Goal: Task Accomplishment & Management: Use online tool/utility

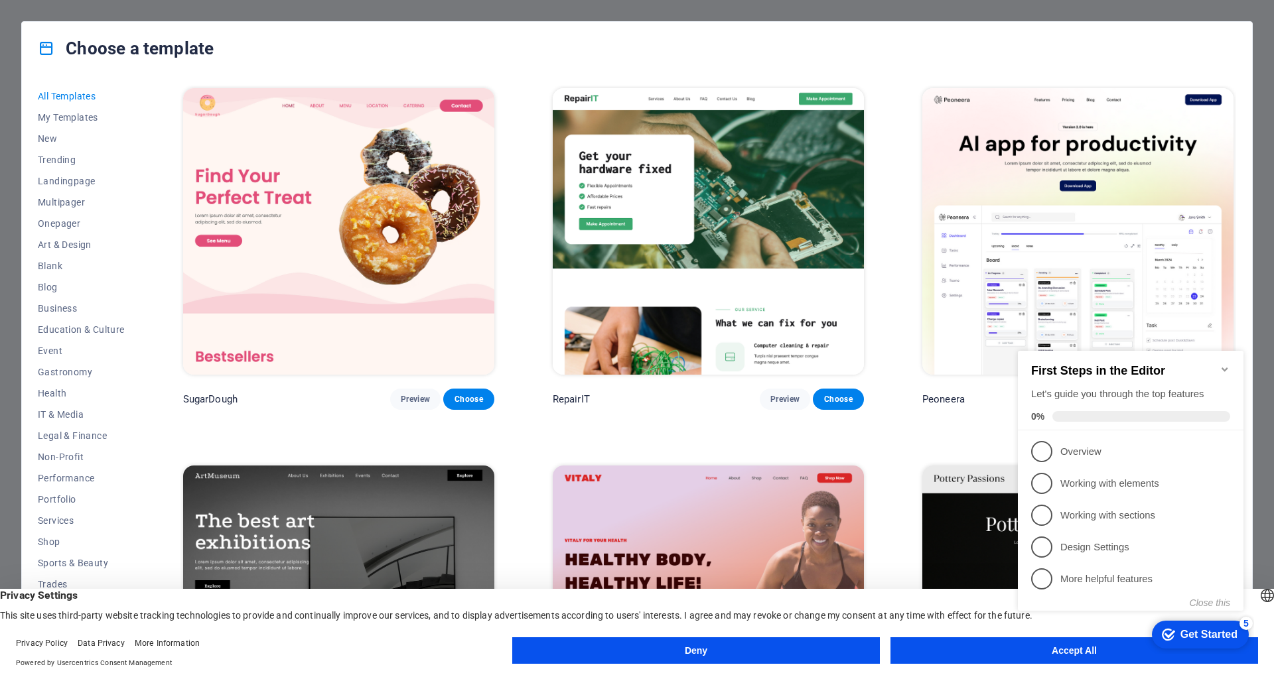
click at [1224, 364] on icon "Minimize checklist" at bounding box center [1225, 369] width 11 height 11
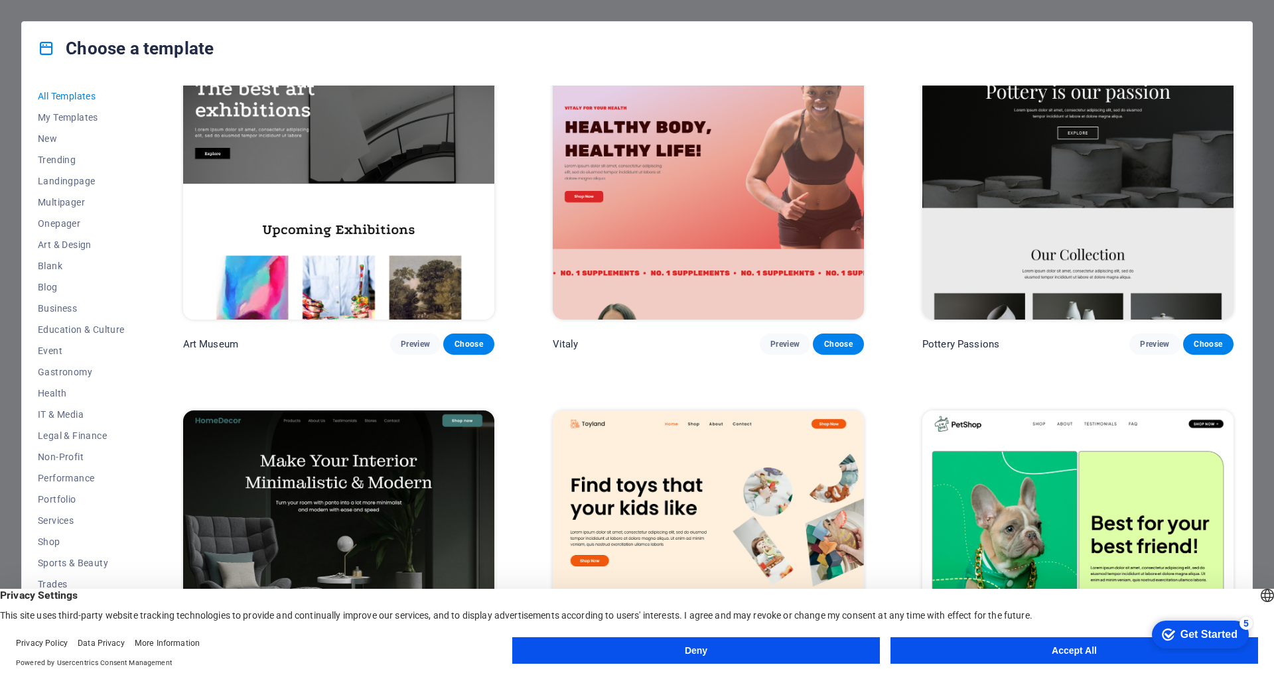
scroll to position [636, 0]
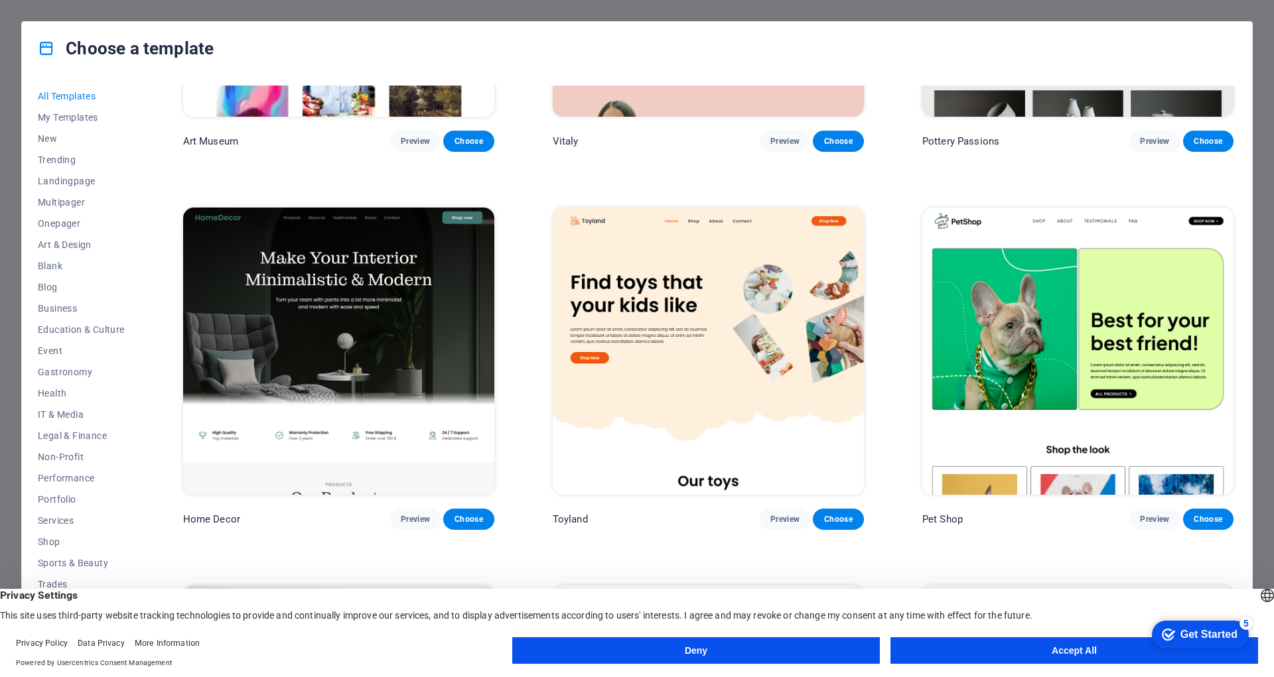
click at [1010, 654] on button "Accept All" at bounding box center [1074, 651] width 368 height 27
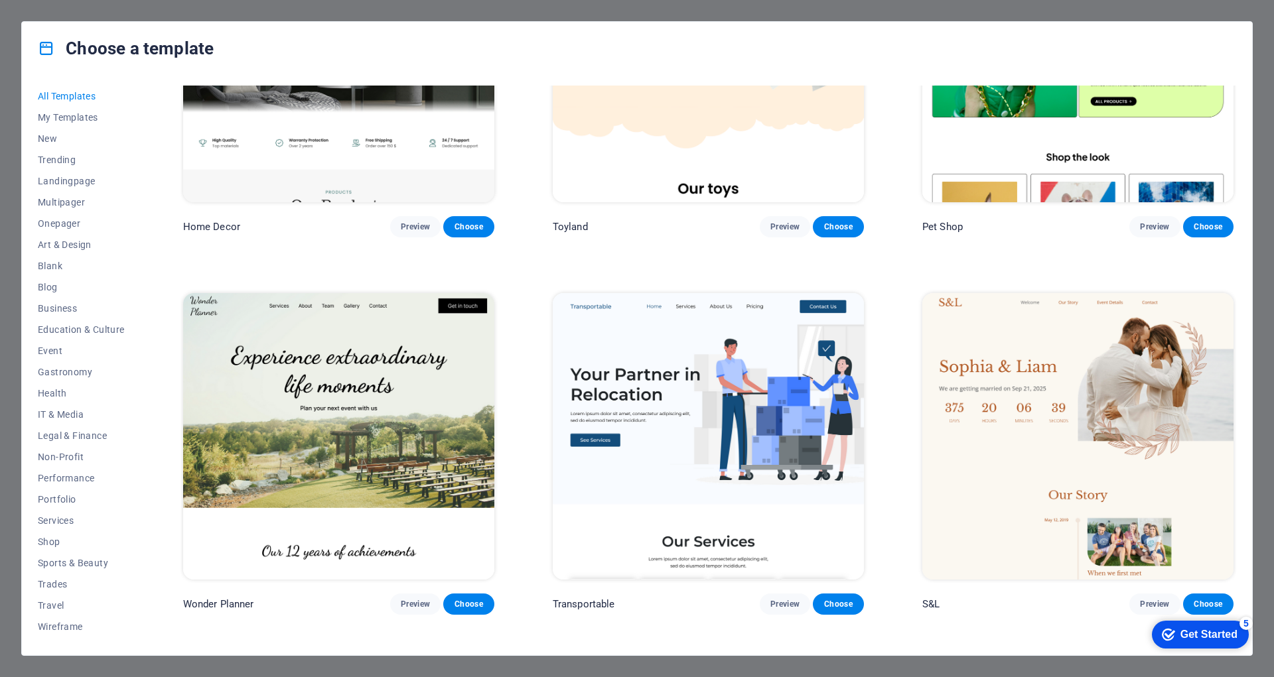
scroll to position [1065, 0]
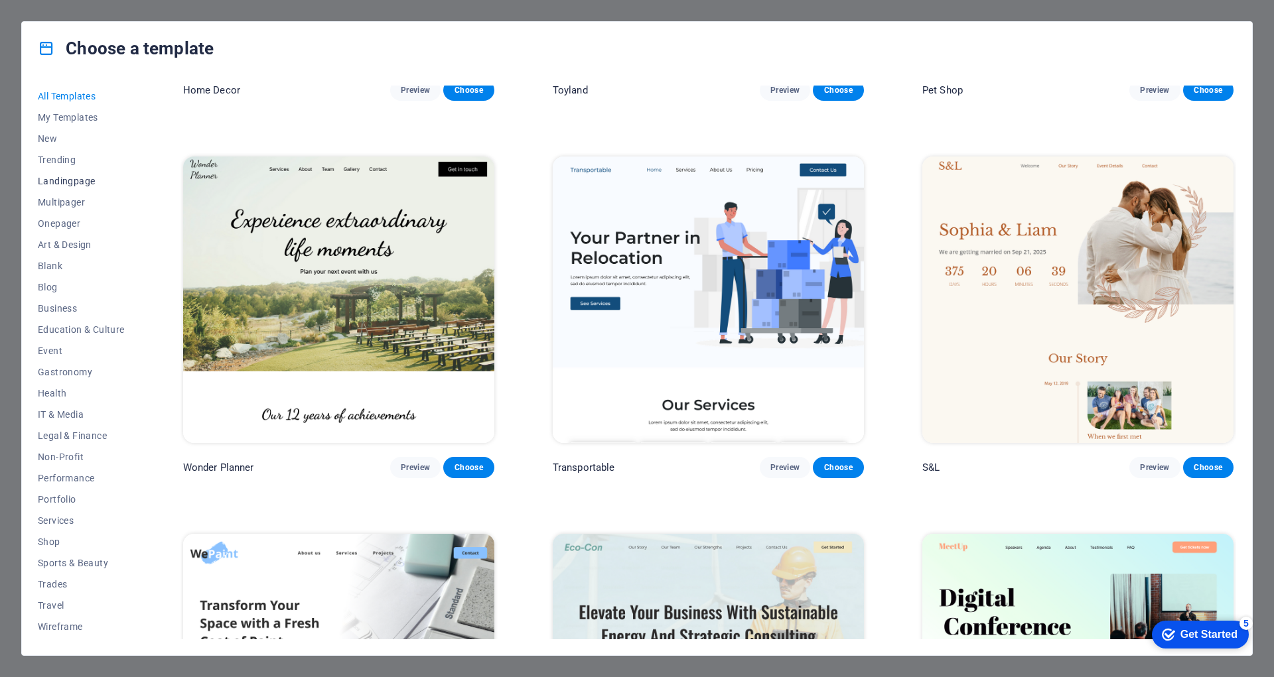
click at [56, 181] on span "Landingpage" at bounding box center [81, 181] width 87 height 11
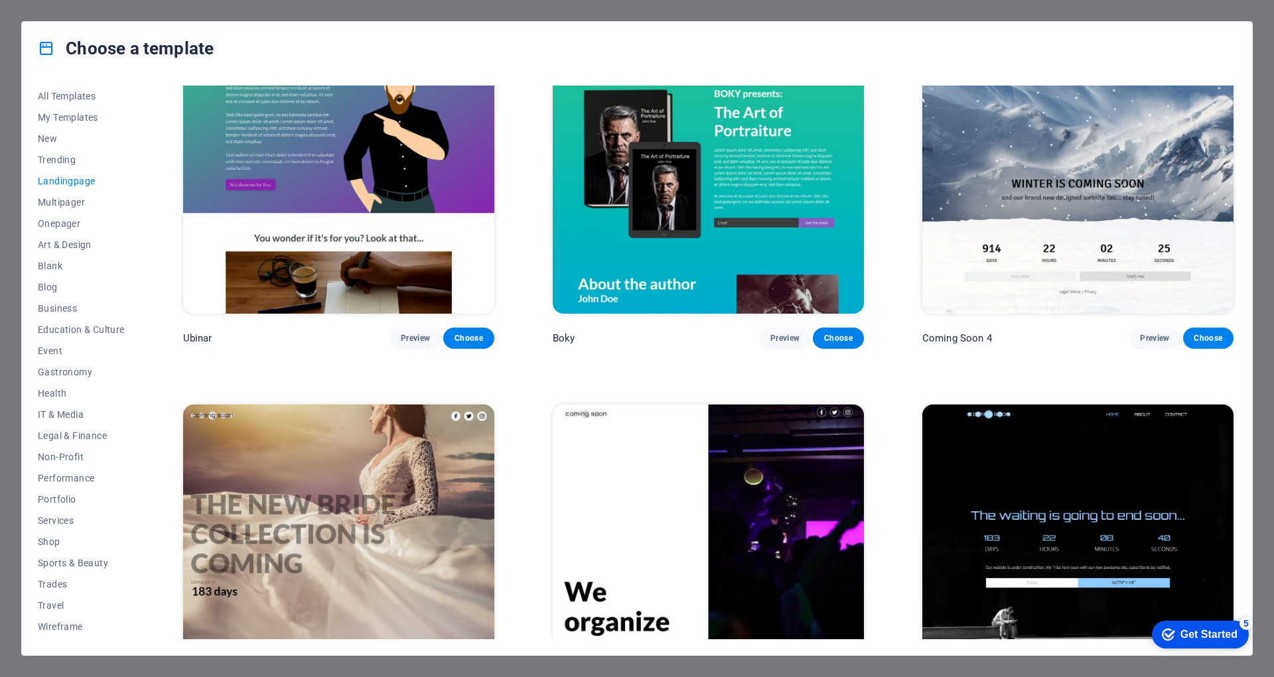
scroll to position [2776, 0]
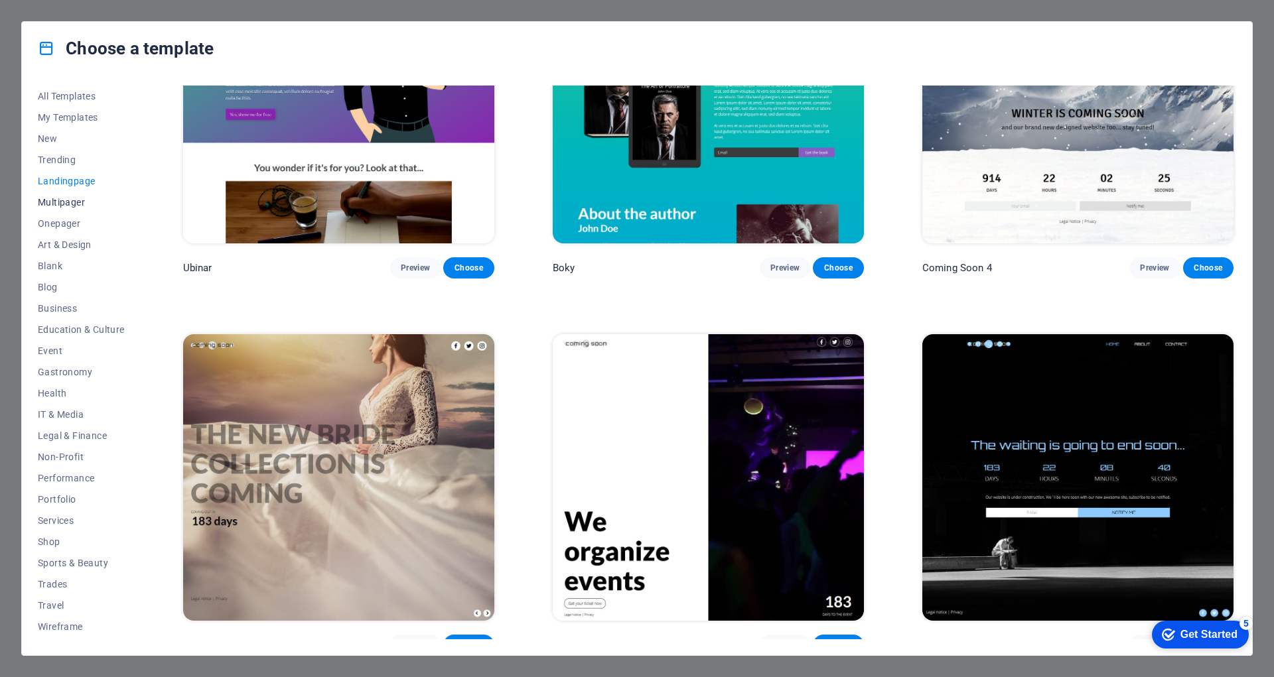
click at [66, 199] on span "Multipager" at bounding box center [81, 202] width 87 height 11
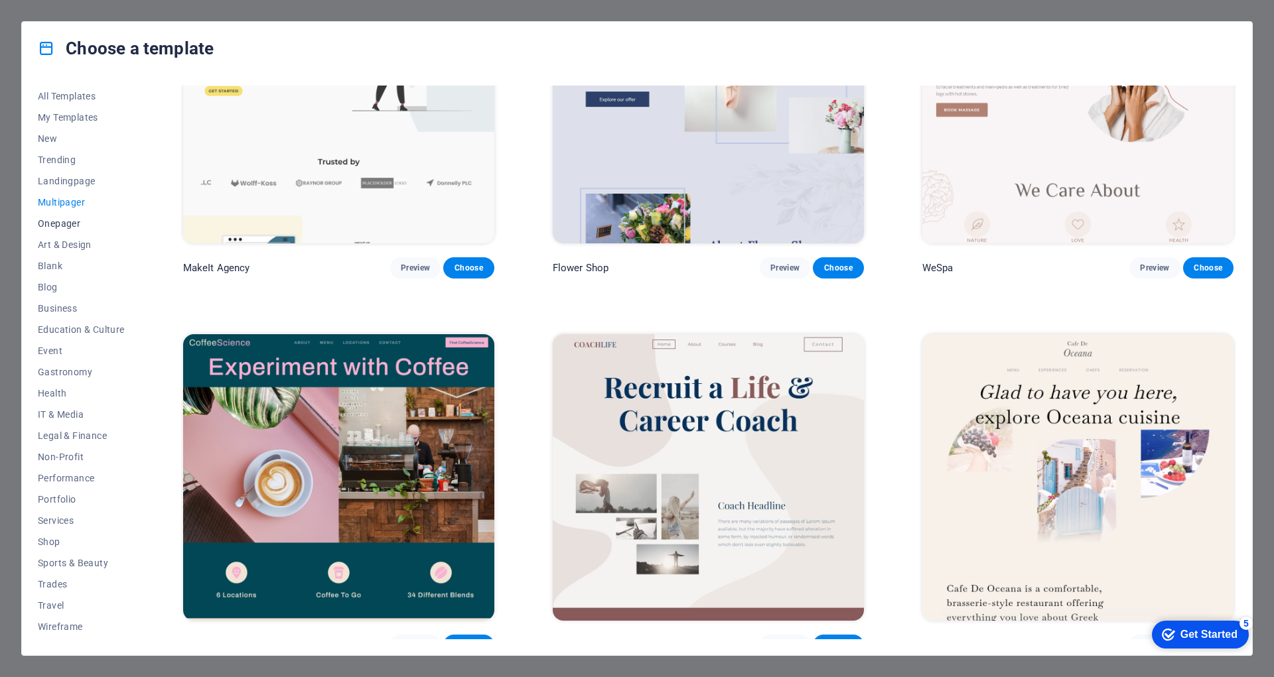
click at [62, 228] on span "Onepager" at bounding box center [81, 223] width 87 height 11
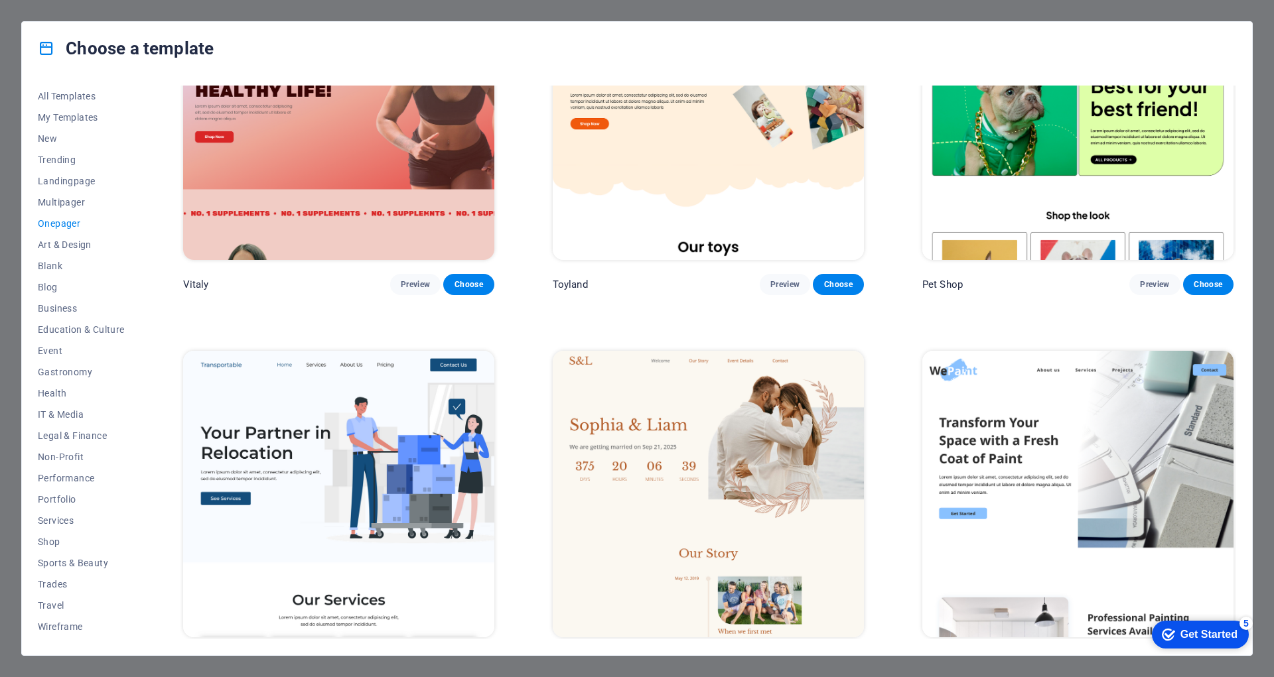
scroll to position [0, 0]
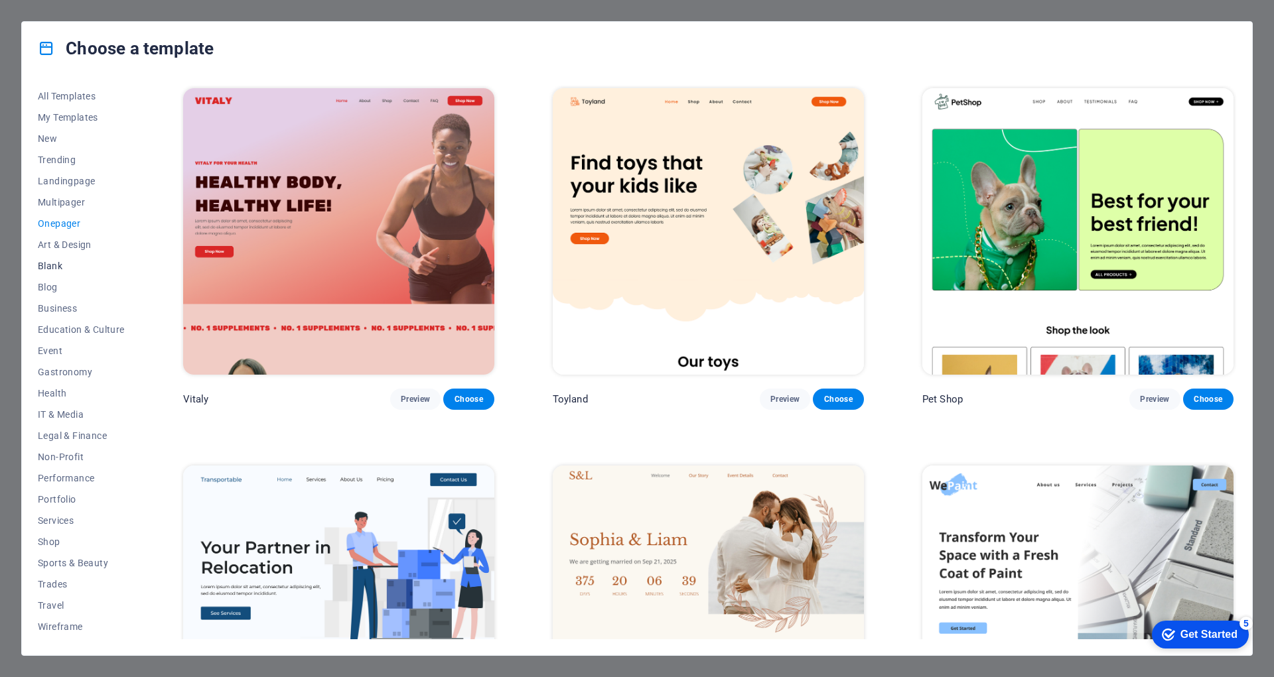
click at [55, 267] on span "Blank" at bounding box center [81, 266] width 87 height 11
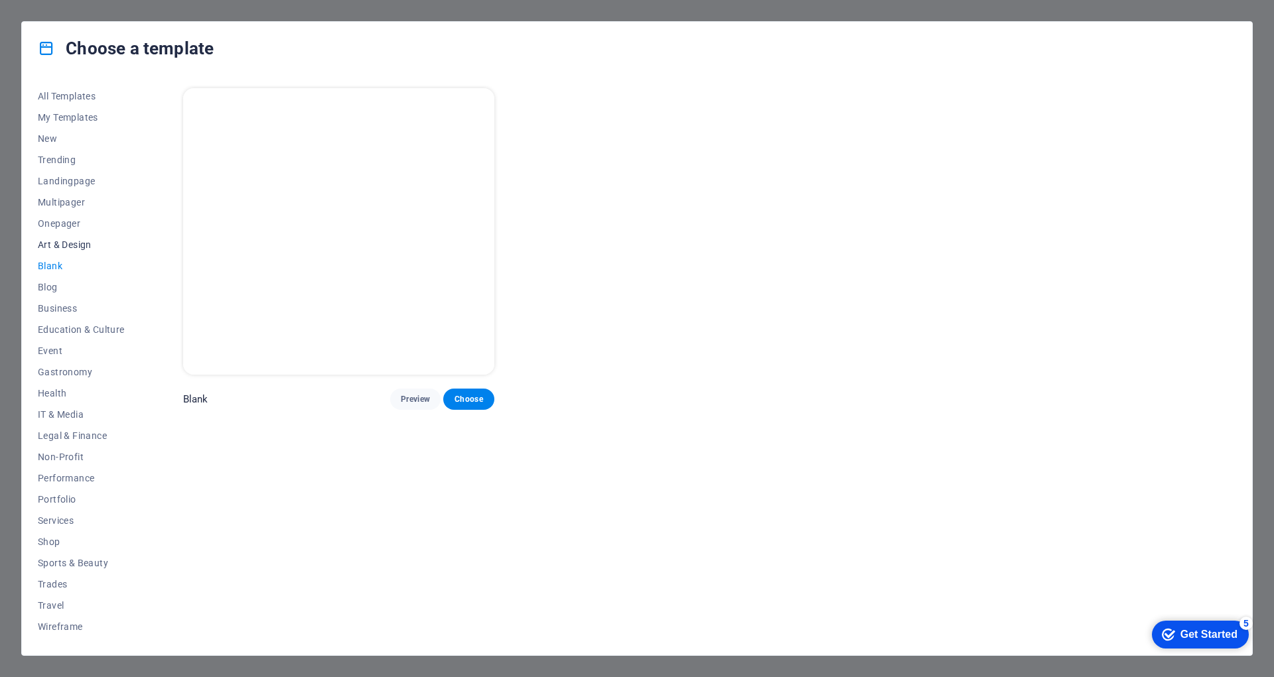
click at [78, 247] on span "Art & Design" at bounding box center [81, 245] width 87 height 11
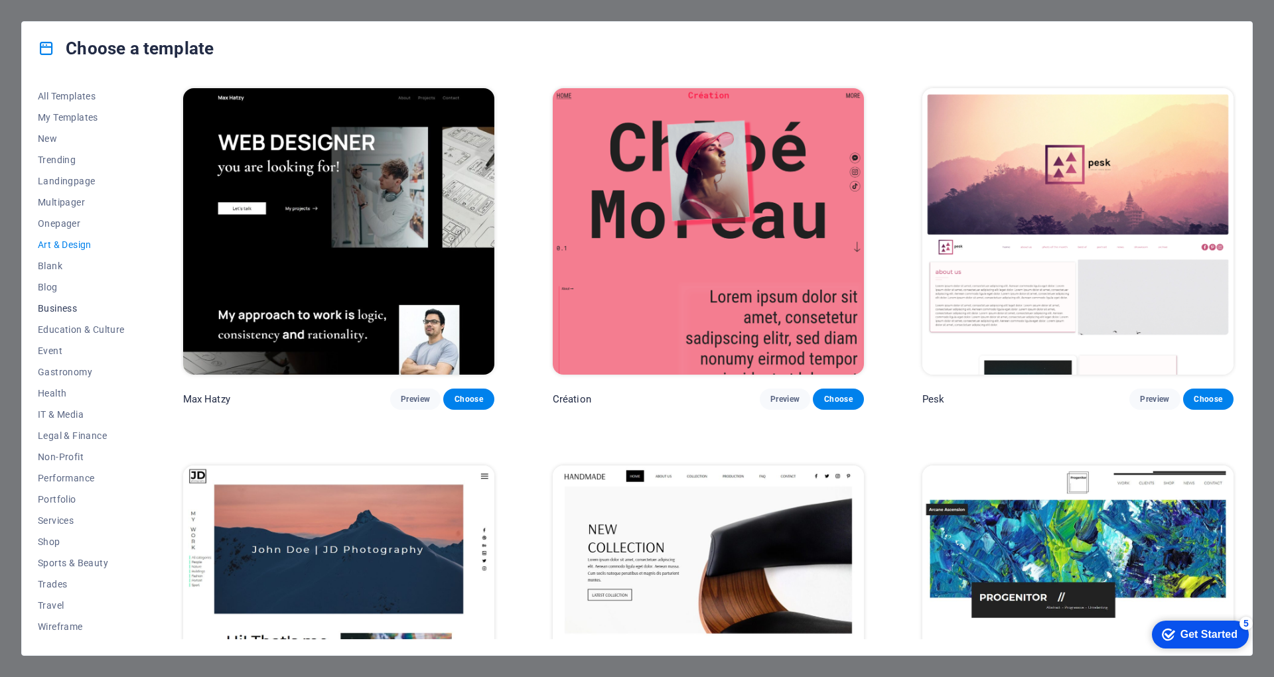
click at [58, 311] on span "Business" at bounding box center [81, 308] width 87 height 11
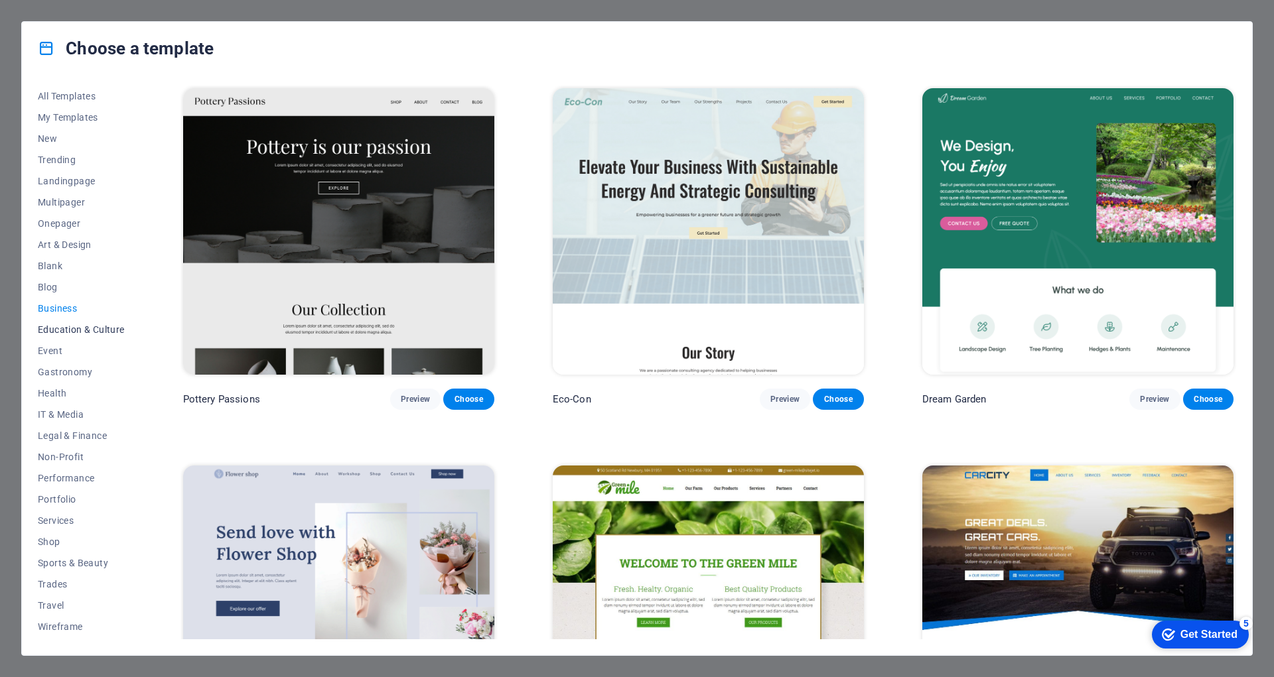
click at [66, 325] on span "Education & Culture" at bounding box center [81, 329] width 87 height 11
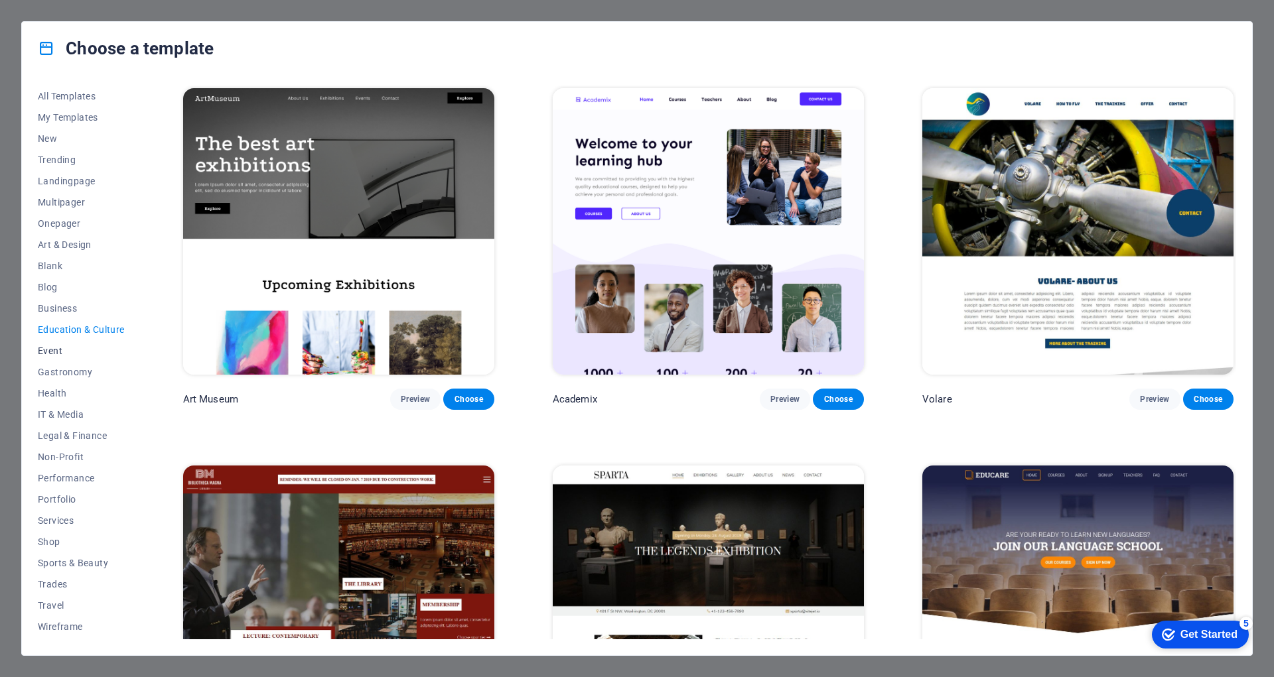
click at [58, 352] on span "Event" at bounding box center [81, 351] width 87 height 11
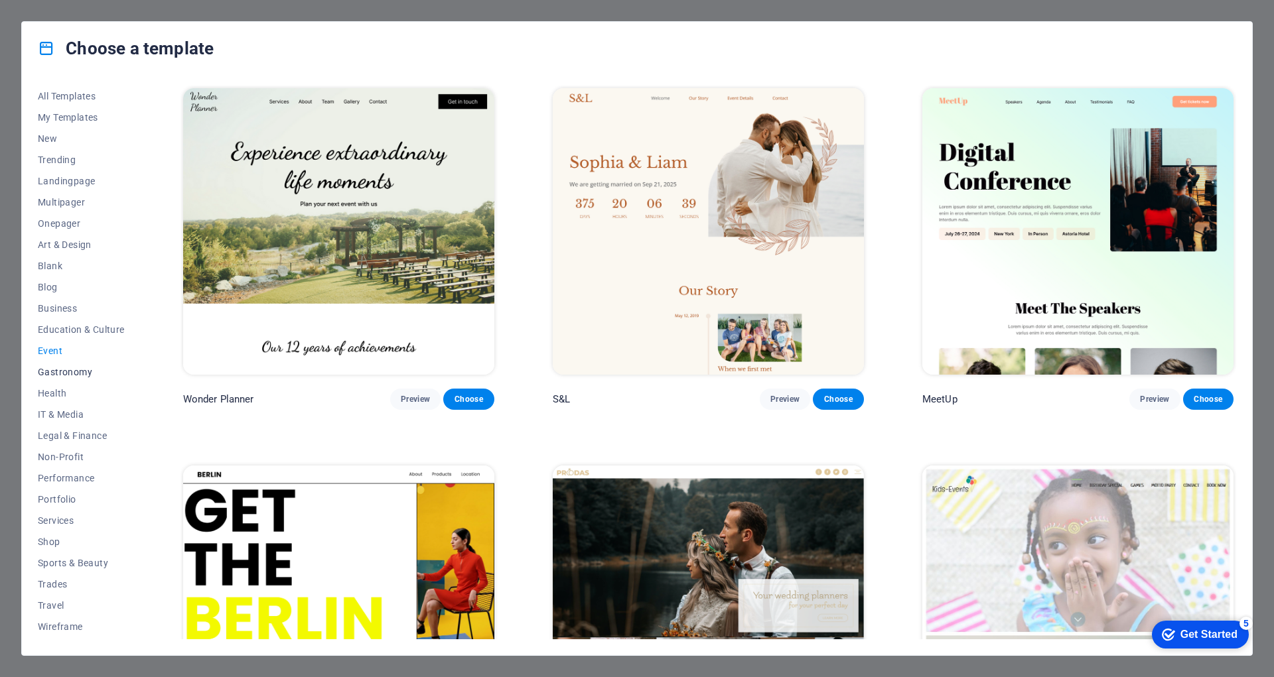
click at [66, 382] on button "Gastronomy" at bounding box center [81, 372] width 87 height 21
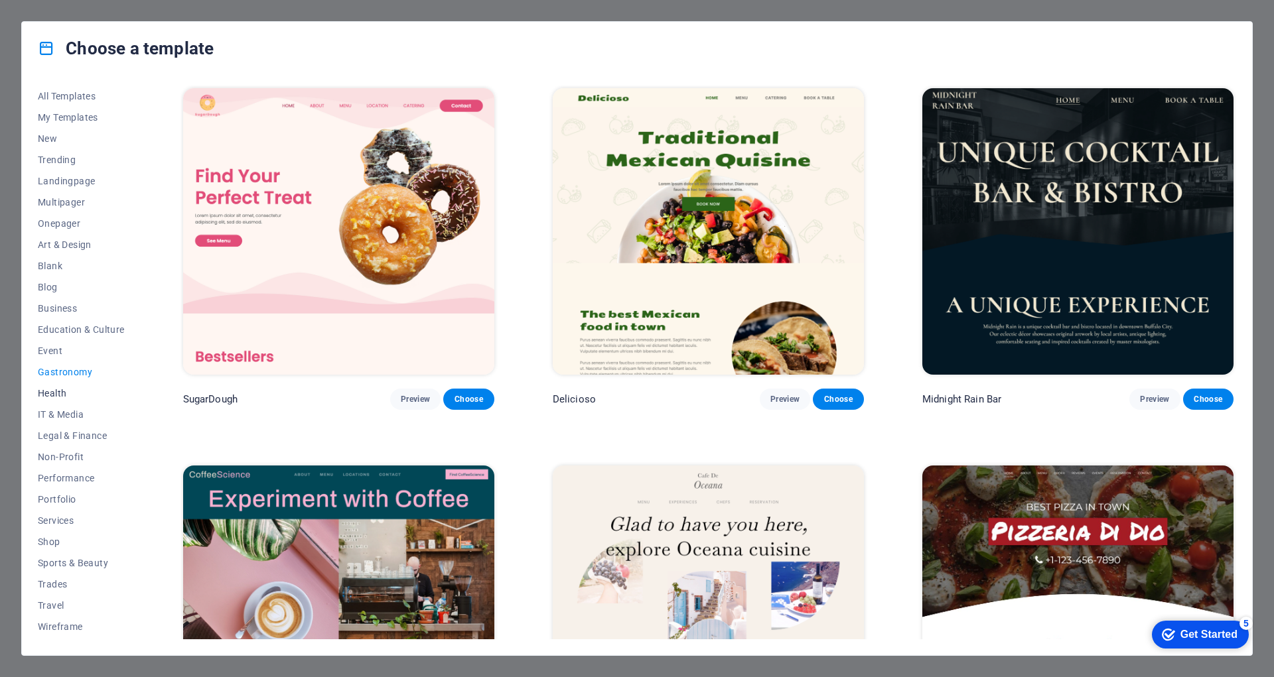
click at [46, 399] on button "Health" at bounding box center [81, 393] width 87 height 21
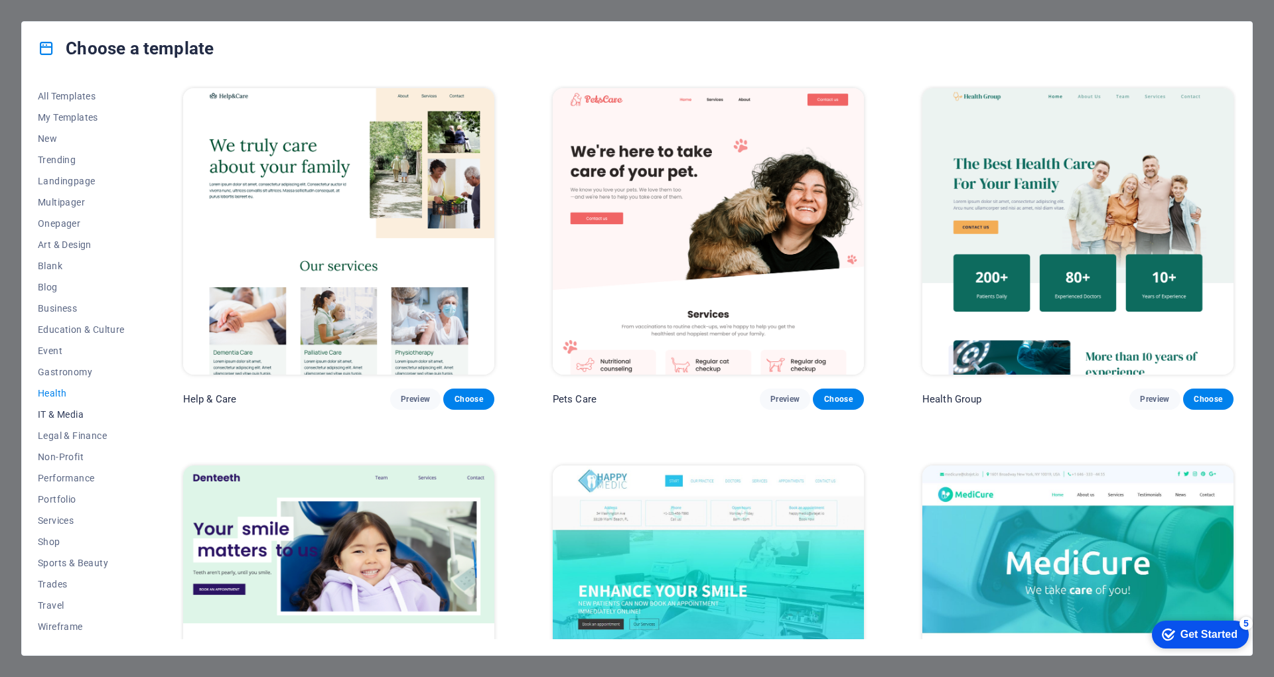
click at [62, 415] on span "IT & Media" at bounding box center [81, 414] width 87 height 11
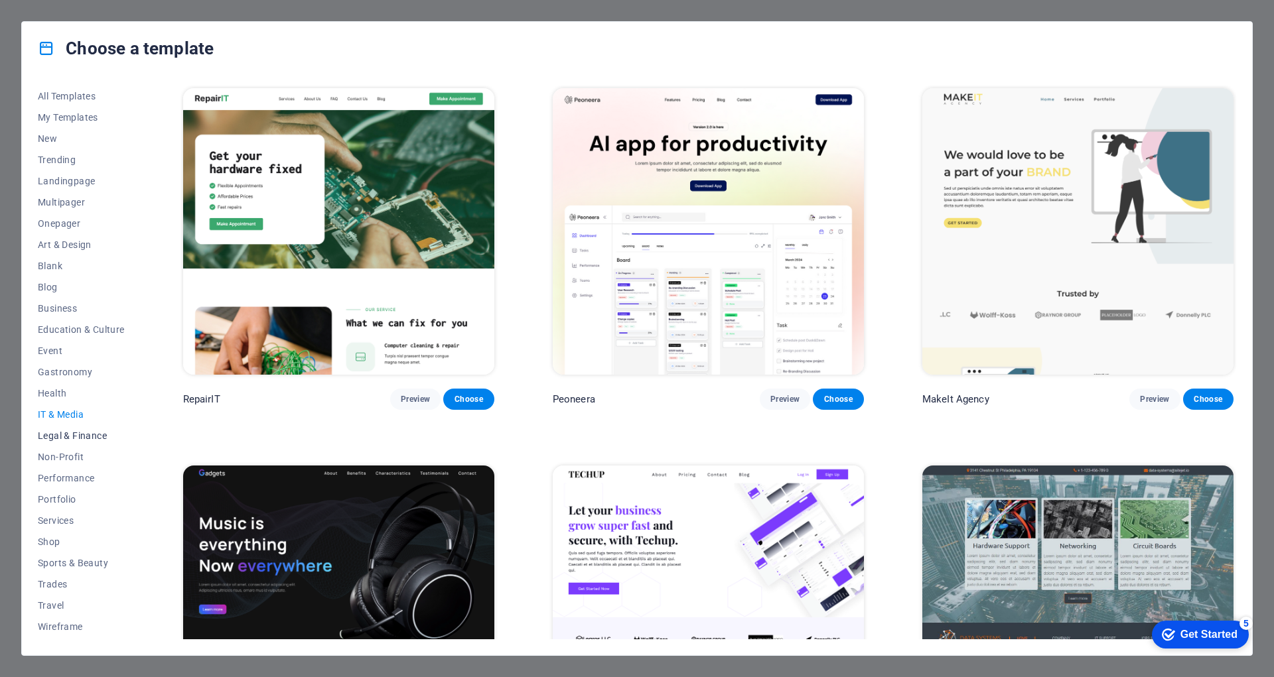
click at [55, 436] on span "Legal & Finance" at bounding box center [81, 436] width 87 height 11
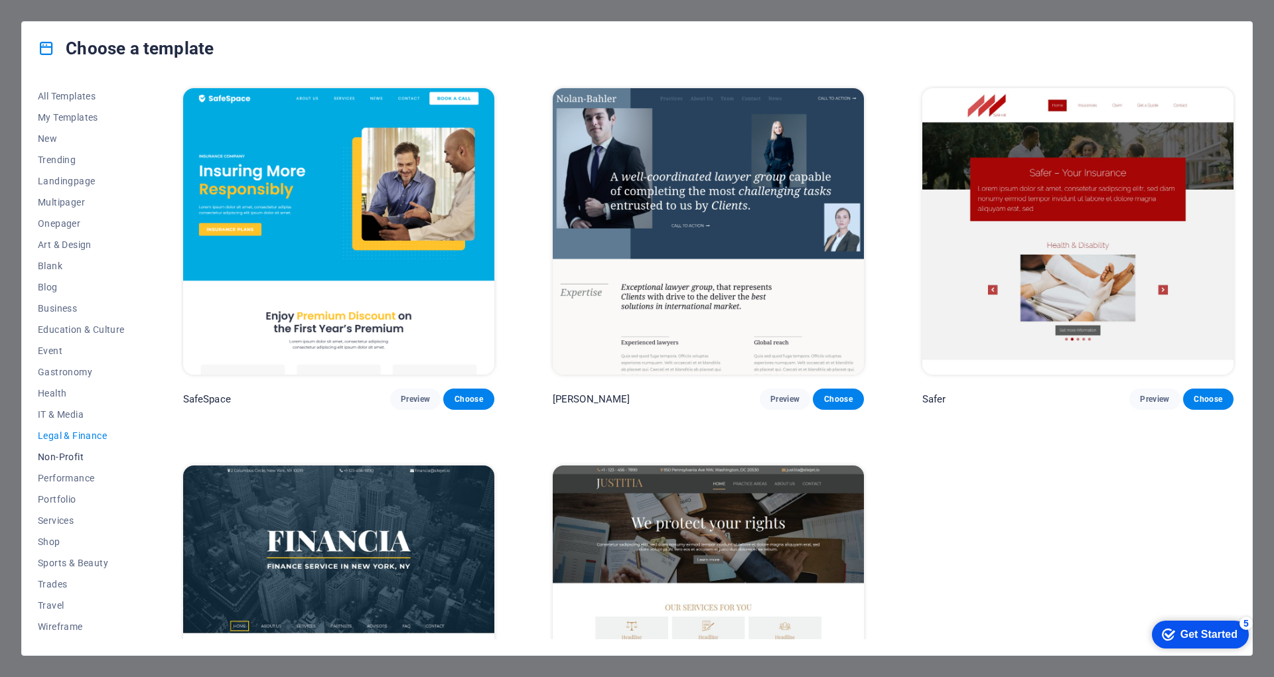
click at [61, 464] on button "Non-Profit" at bounding box center [81, 457] width 87 height 21
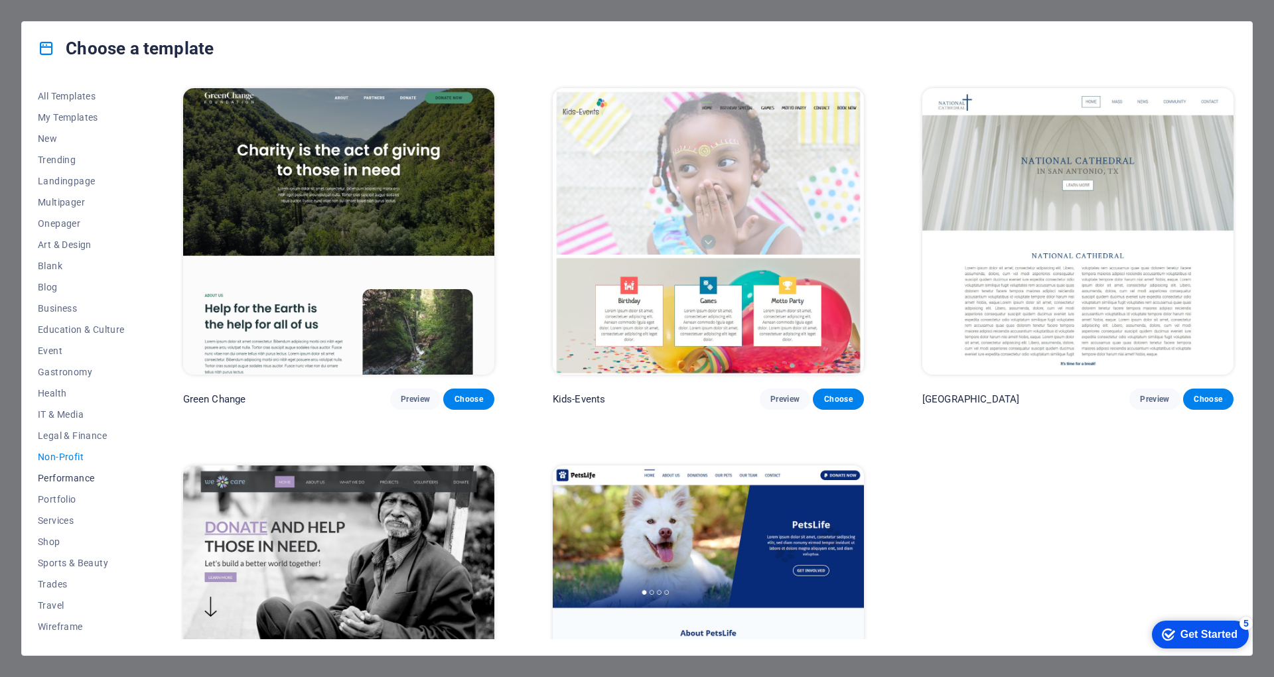
click at [73, 478] on span "Performance" at bounding box center [81, 478] width 87 height 11
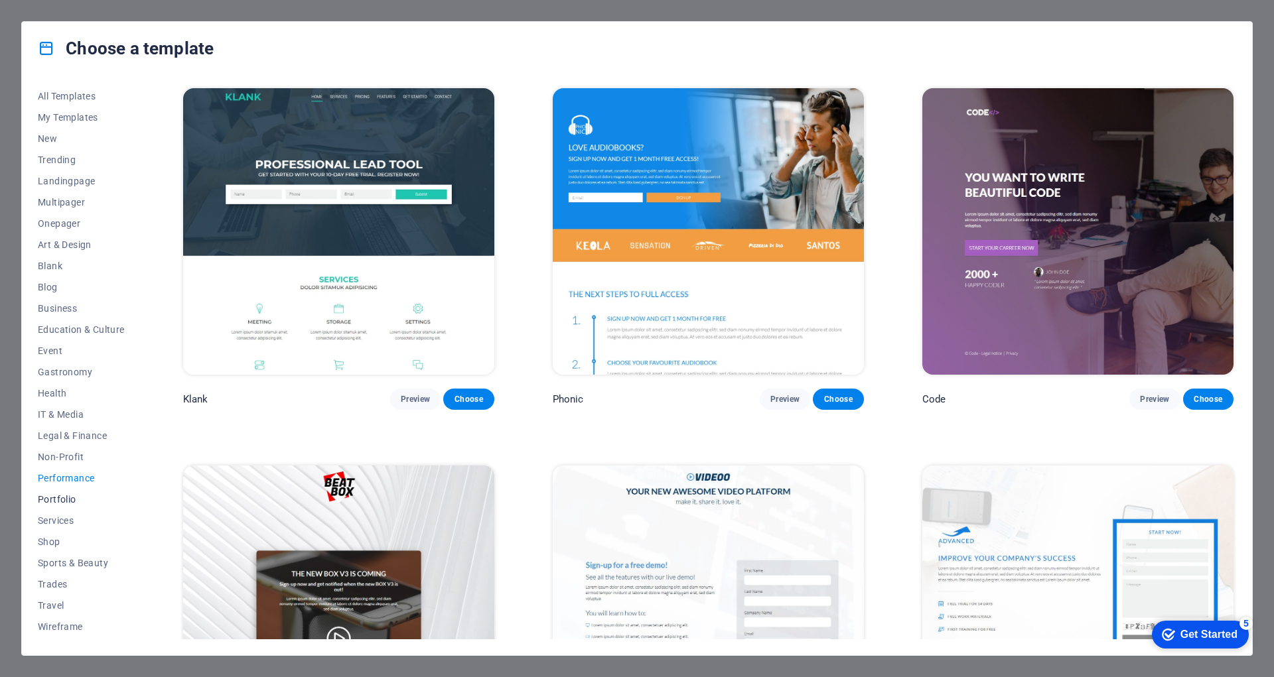
click at [58, 494] on span "Portfolio" at bounding box center [81, 499] width 87 height 11
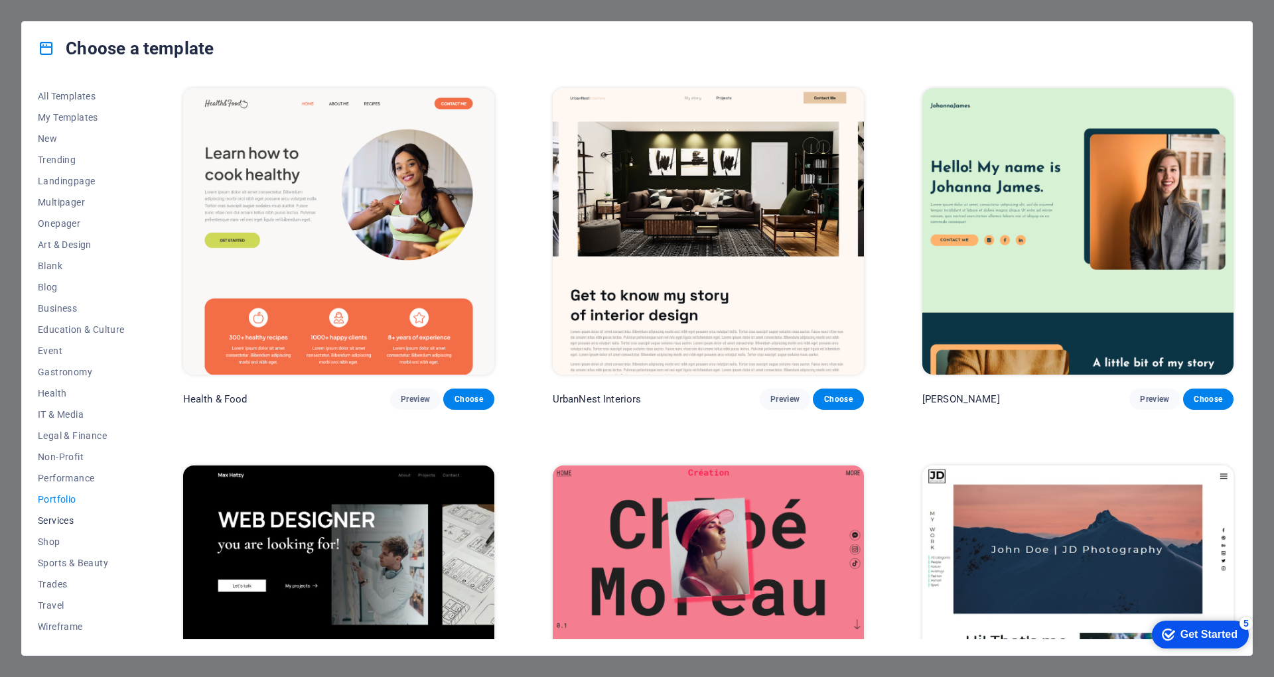
click at [50, 517] on span "Services" at bounding box center [81, 521] width 87 height 11
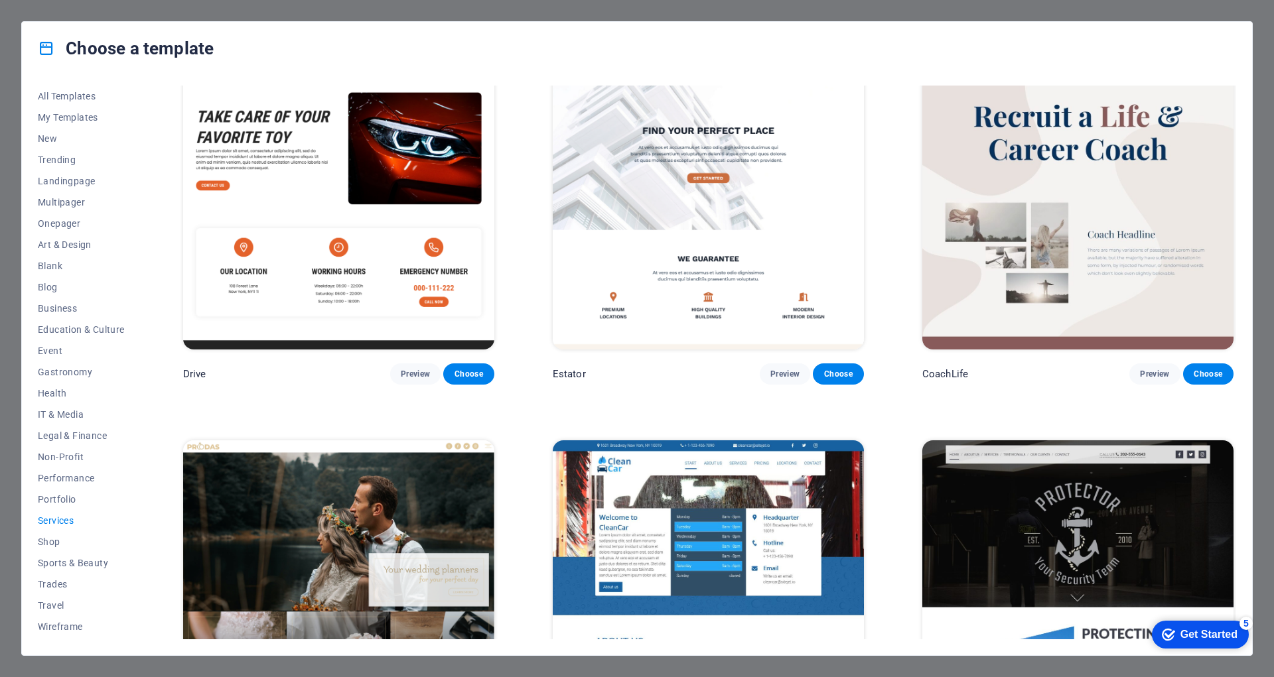
scroll to position [840, 0]
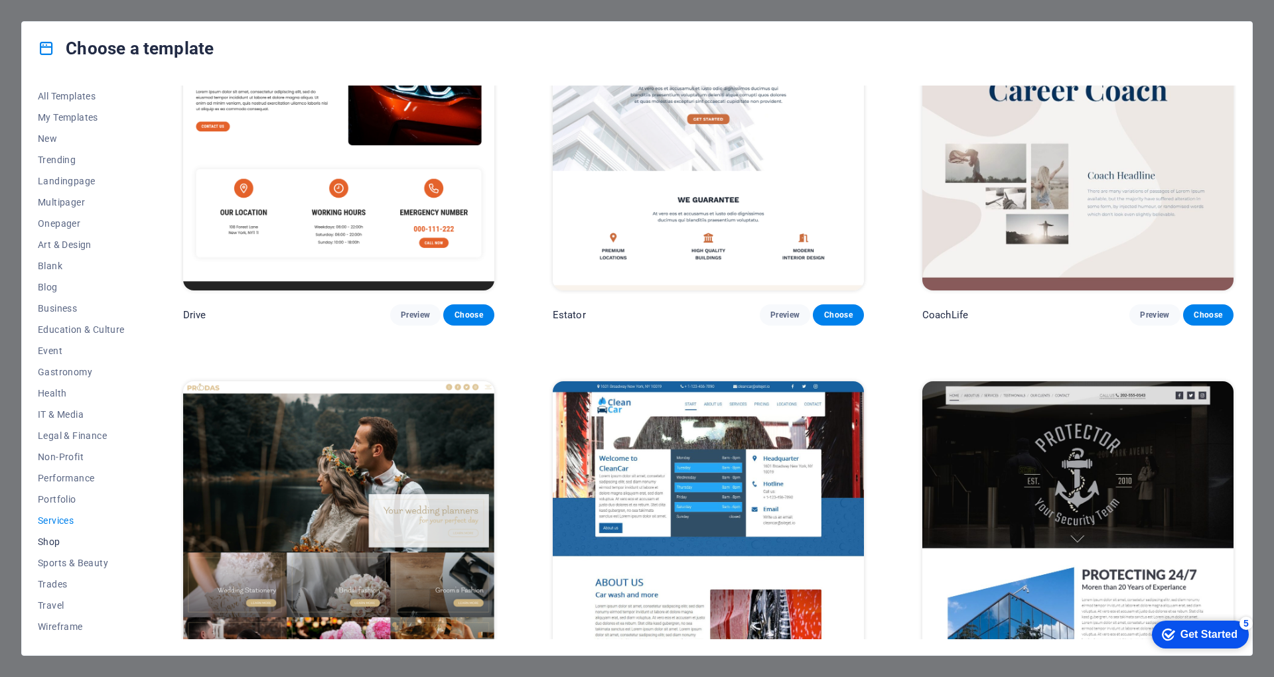
click at [61, 537] on span "Shop" at bounding box center [81, 542] width 87 height 11
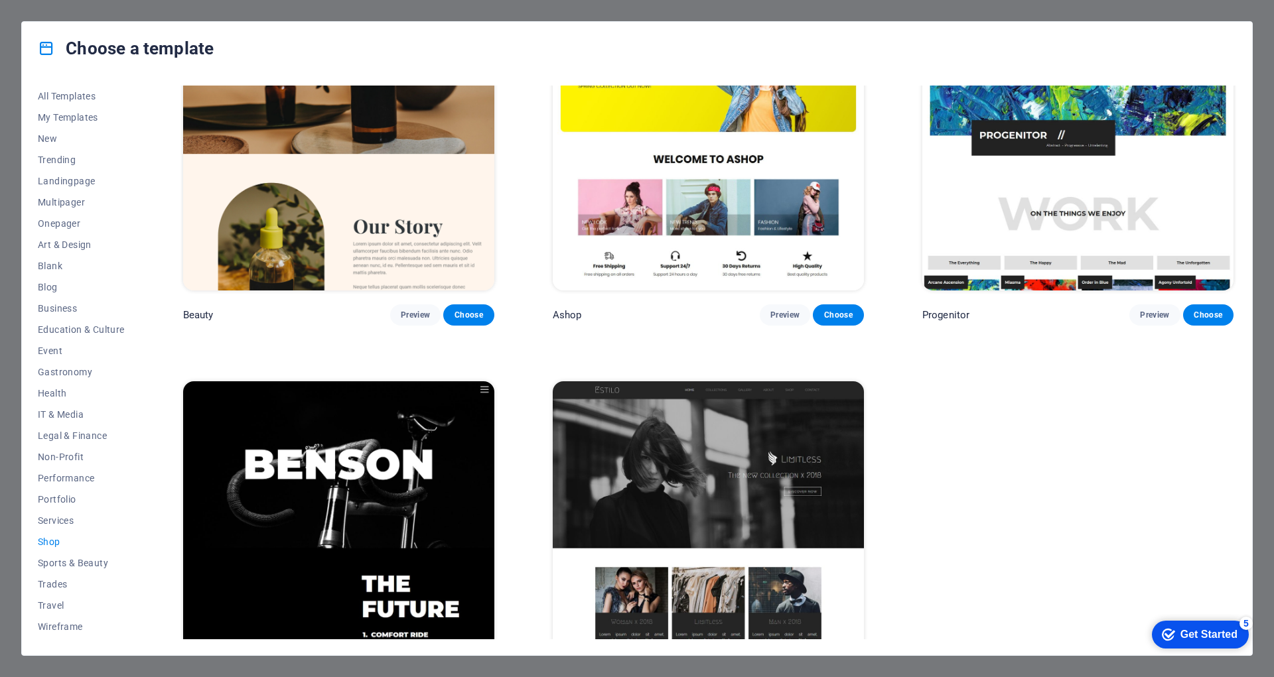
scroll to position [0, 0]
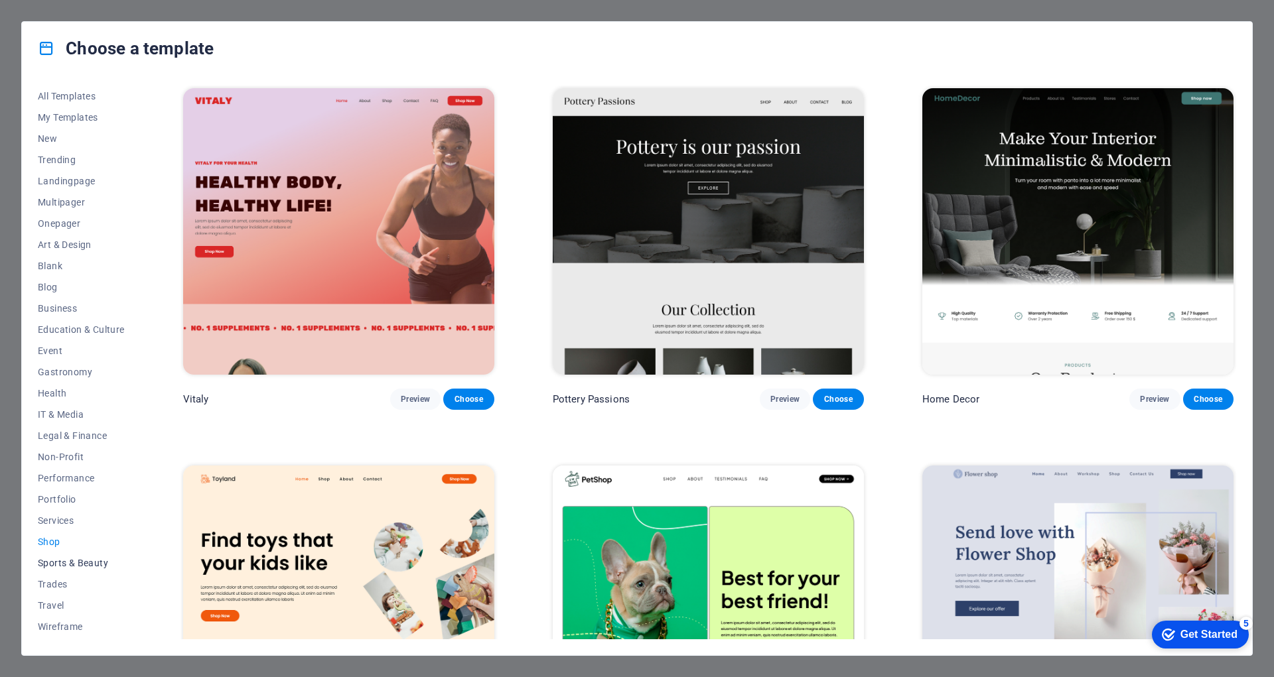
click at [64, 559] on span "Sports & Beauty" at bounding box center [81, 563] width 87 height 11
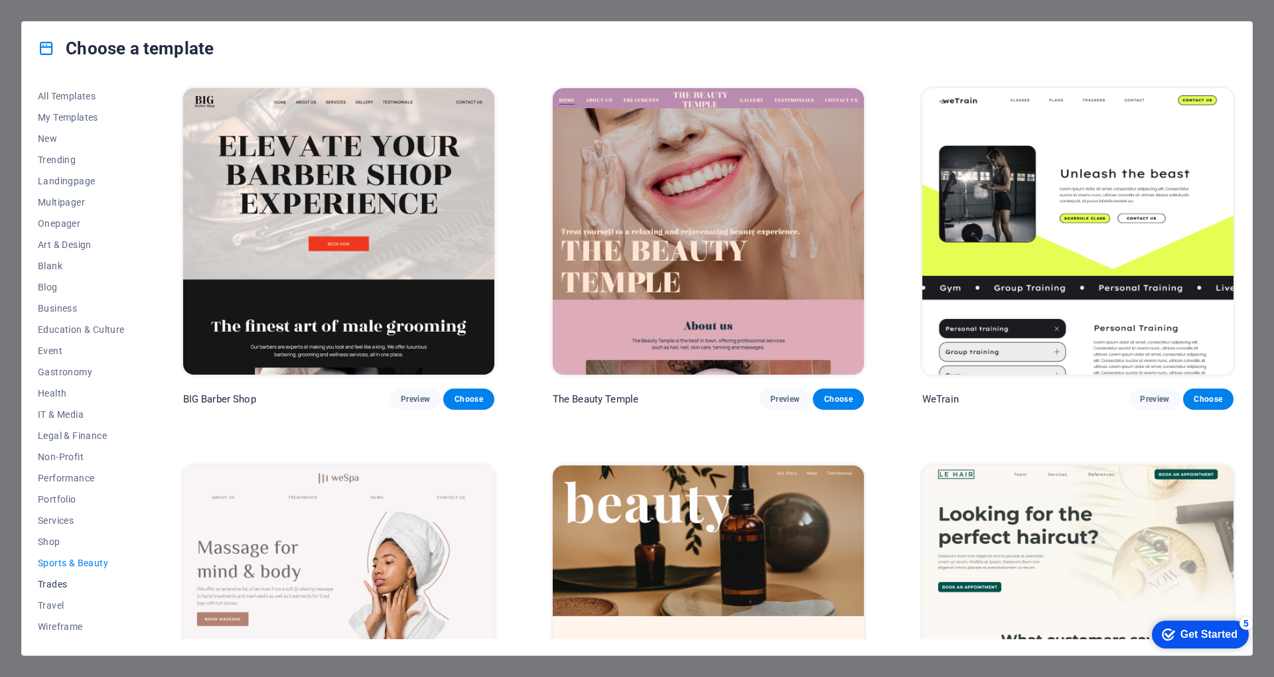
click at [60, 583] on span "Trades" at bounding box center [81, 584] width 87 height 11
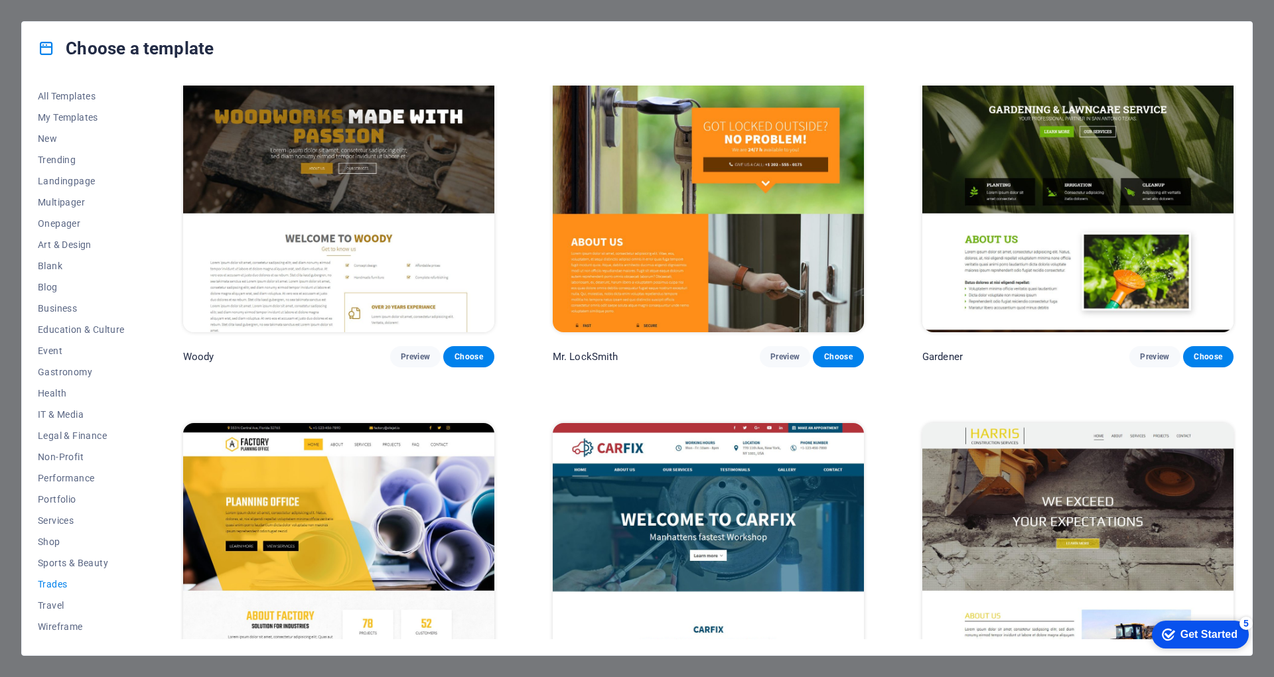
scroll to position [520, 0]
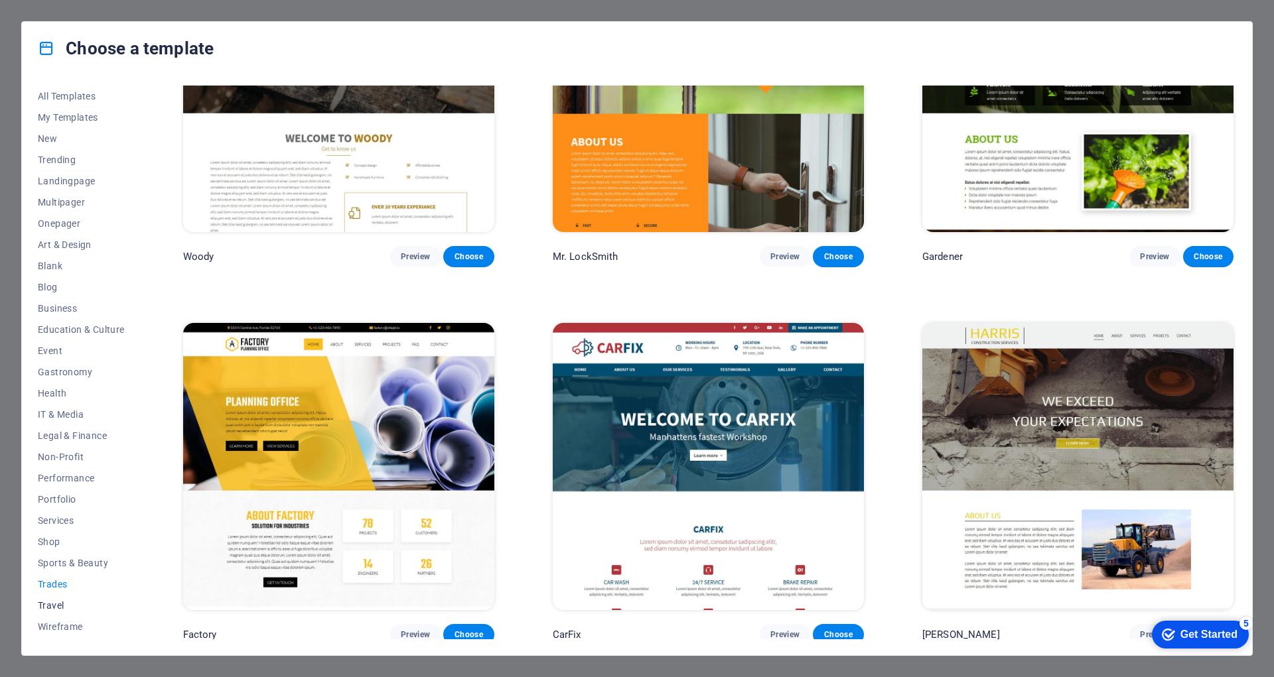
click at [56, 610] on span "Travel" at bounding box center [81, 605] width 87 height 11
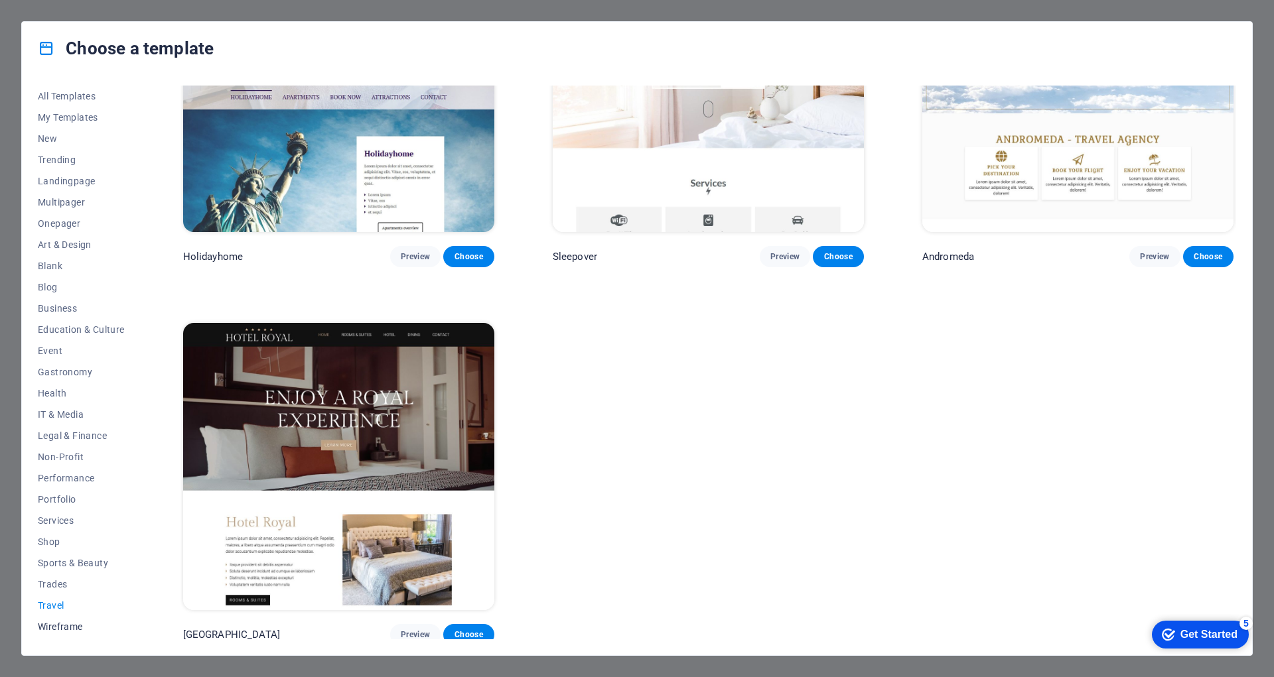
click at [57, 628] on span "Wireframe" at bounding box center [81, 627] width 87 height 11
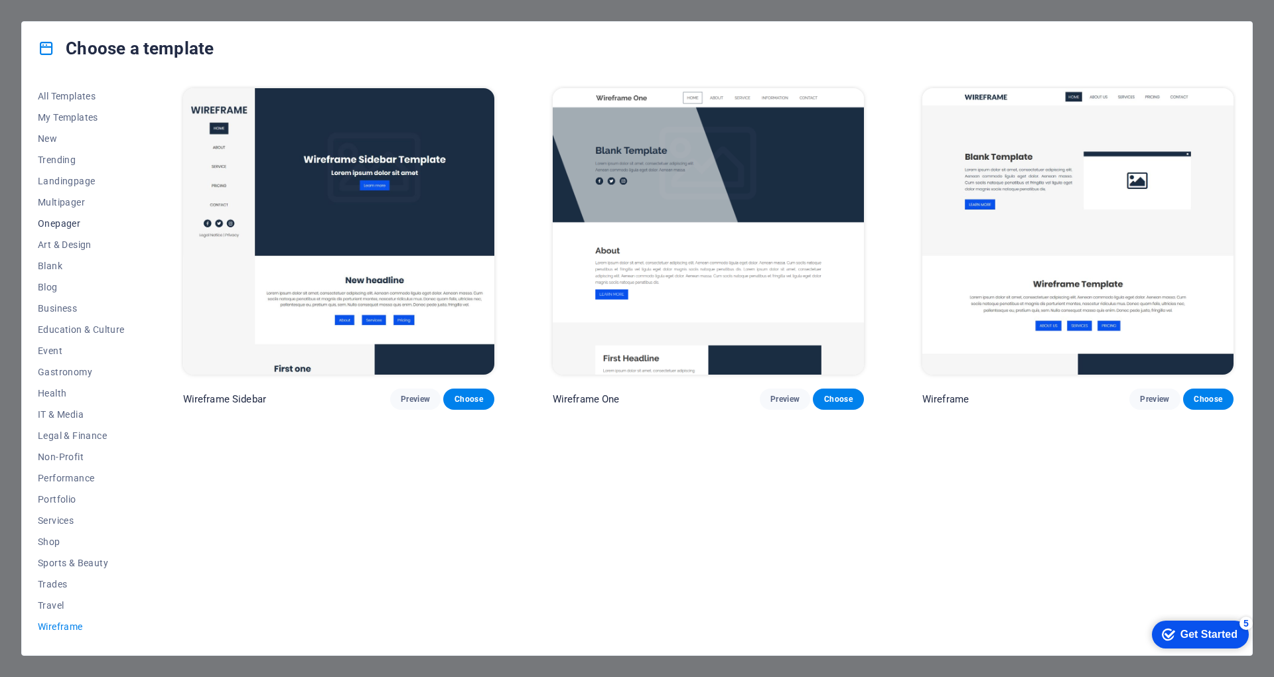
click at [52, 220] on span "Onepager" at bounding box center [81, 223] width 87 height 11
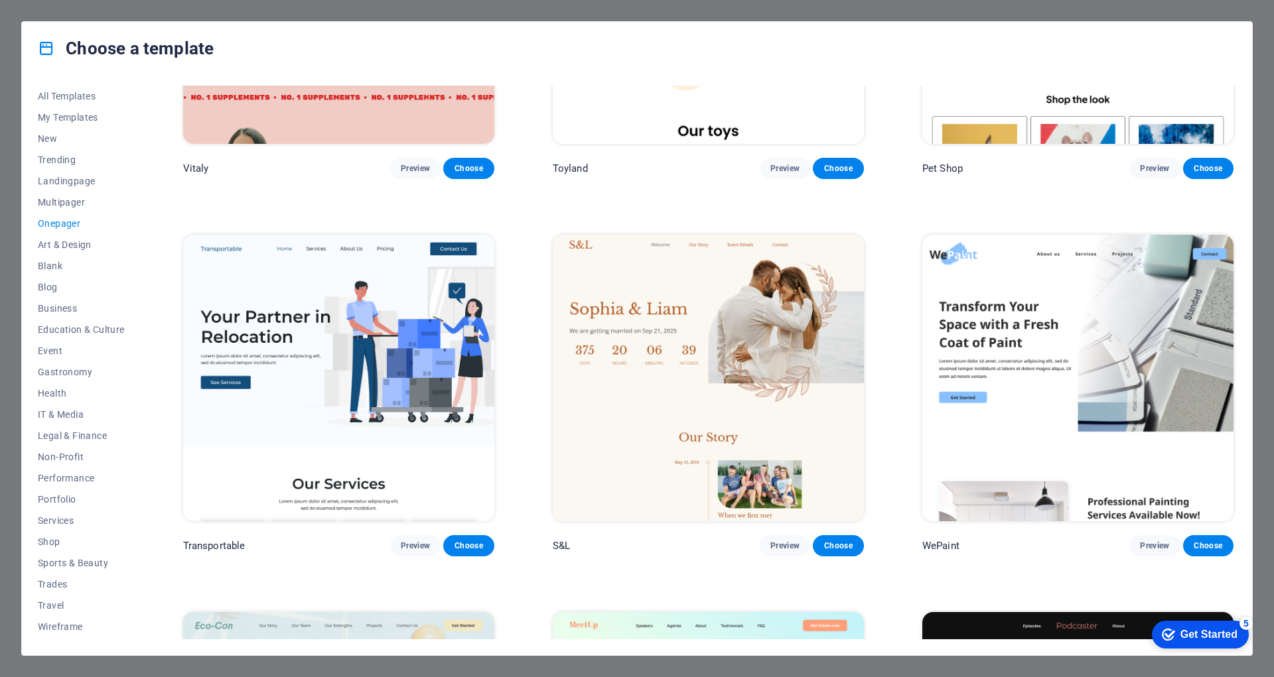
scroll to position [421, 0]
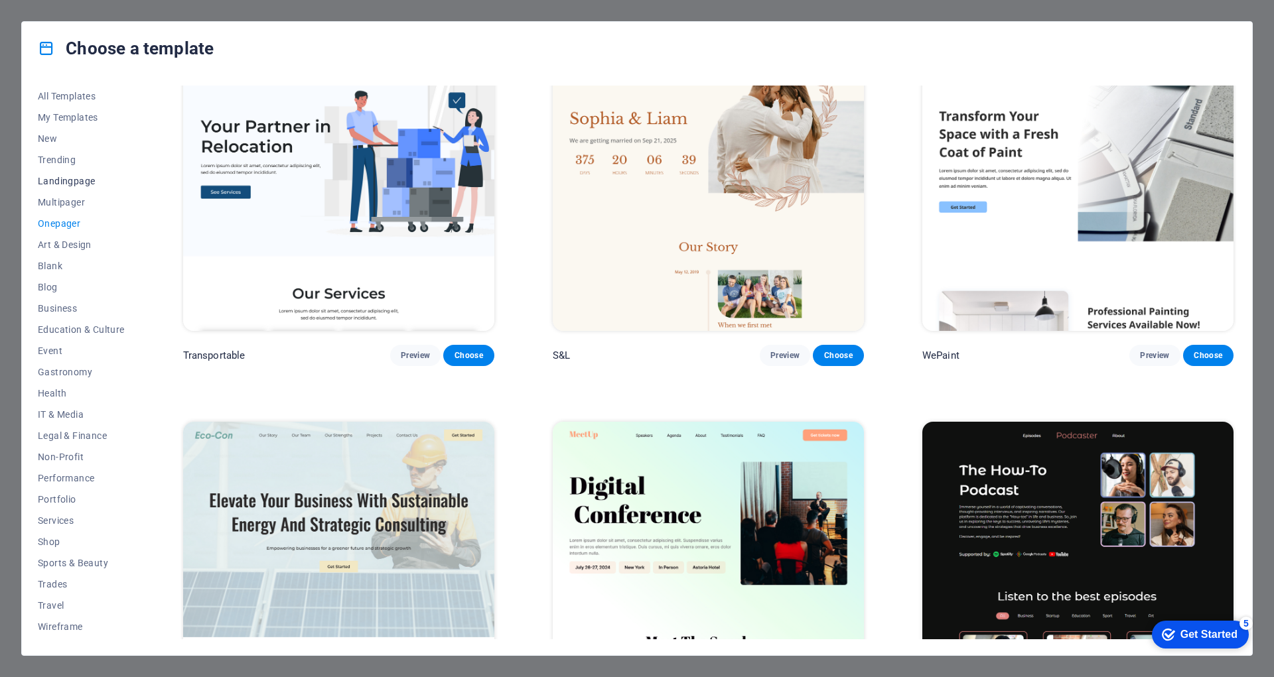
click at [71, 184] on span "Landingpage" at bounding box center [81, 181] width 87 height 11
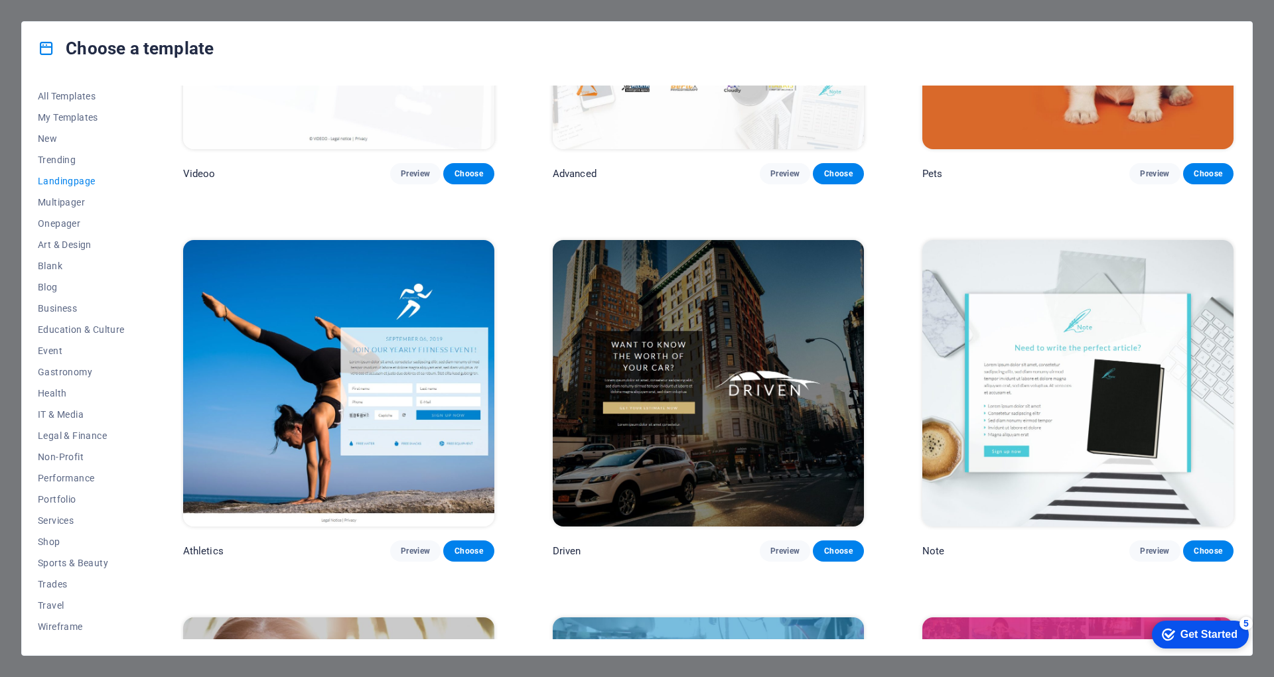
scroll to position [982, 0]
click at [791, 545] on span "Preview" at bounding box center [784, 550] width 29 height 11
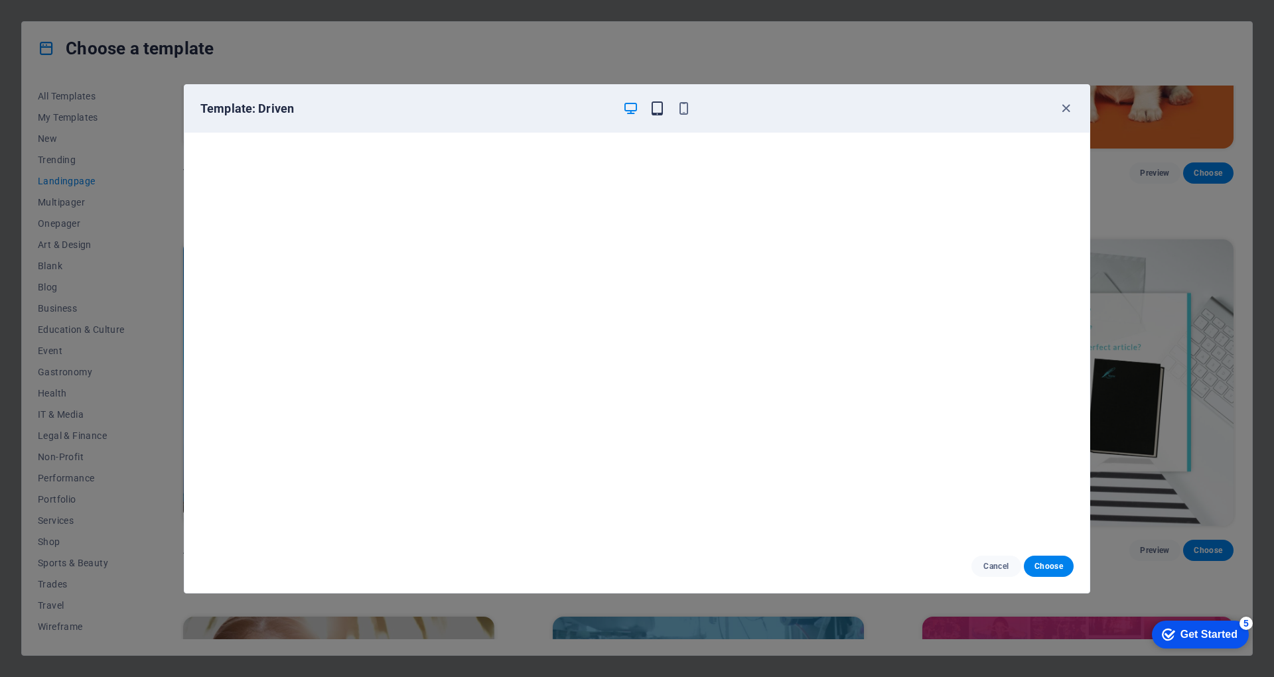
click at [654, 113] on icon "button" at bounding box center [657, 108] width 15 height 15
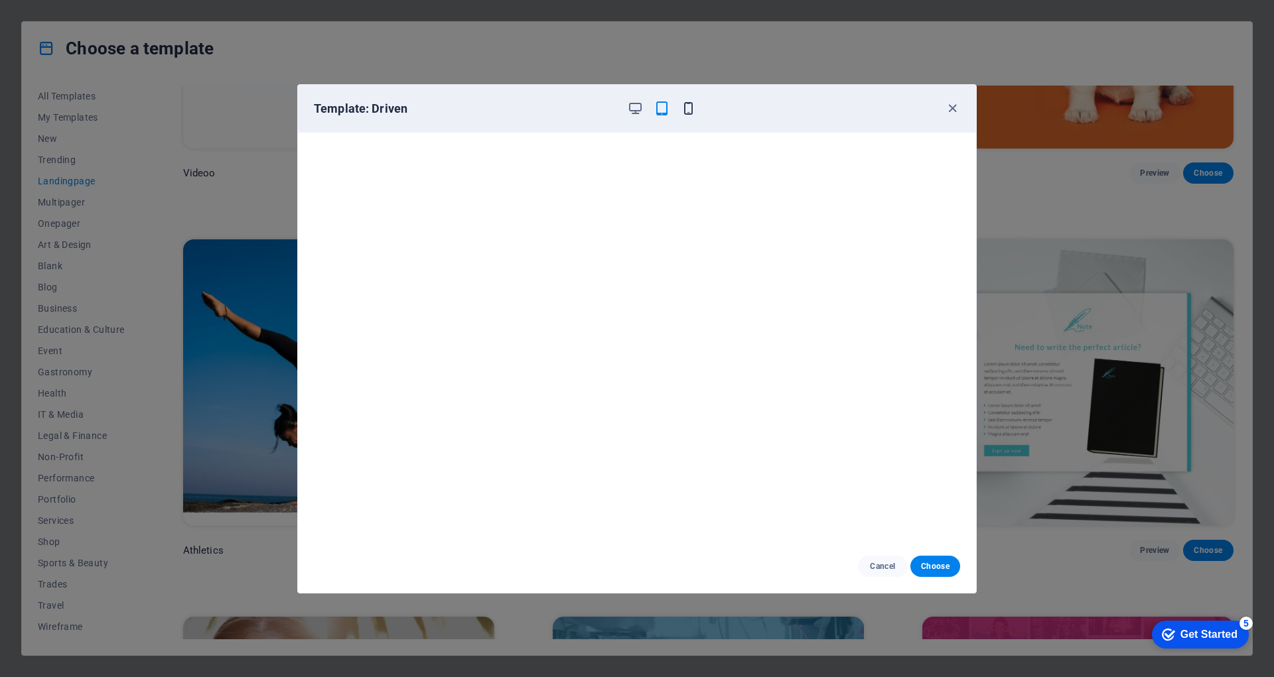
click at [687, 102] on icon "button" at bounding box center [688, 108] width 15 height 15
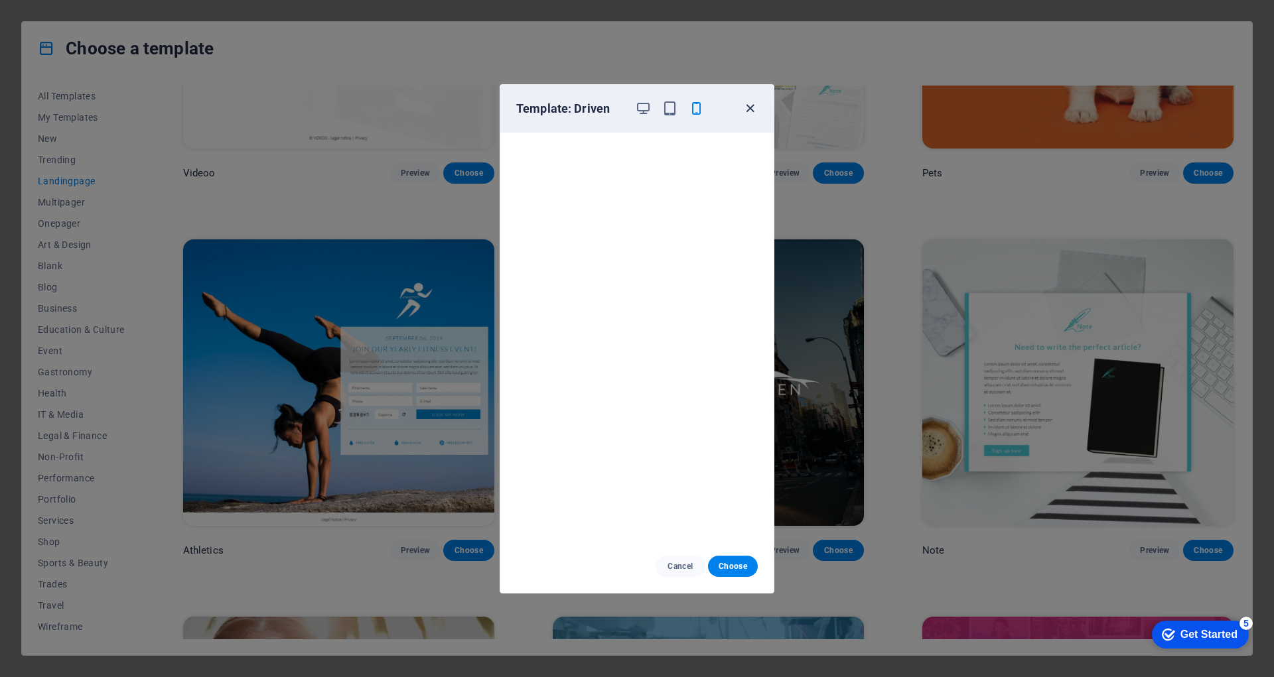
click at [750, 105] on icon "button" at bounding box center [749, 108] width 15 height 15
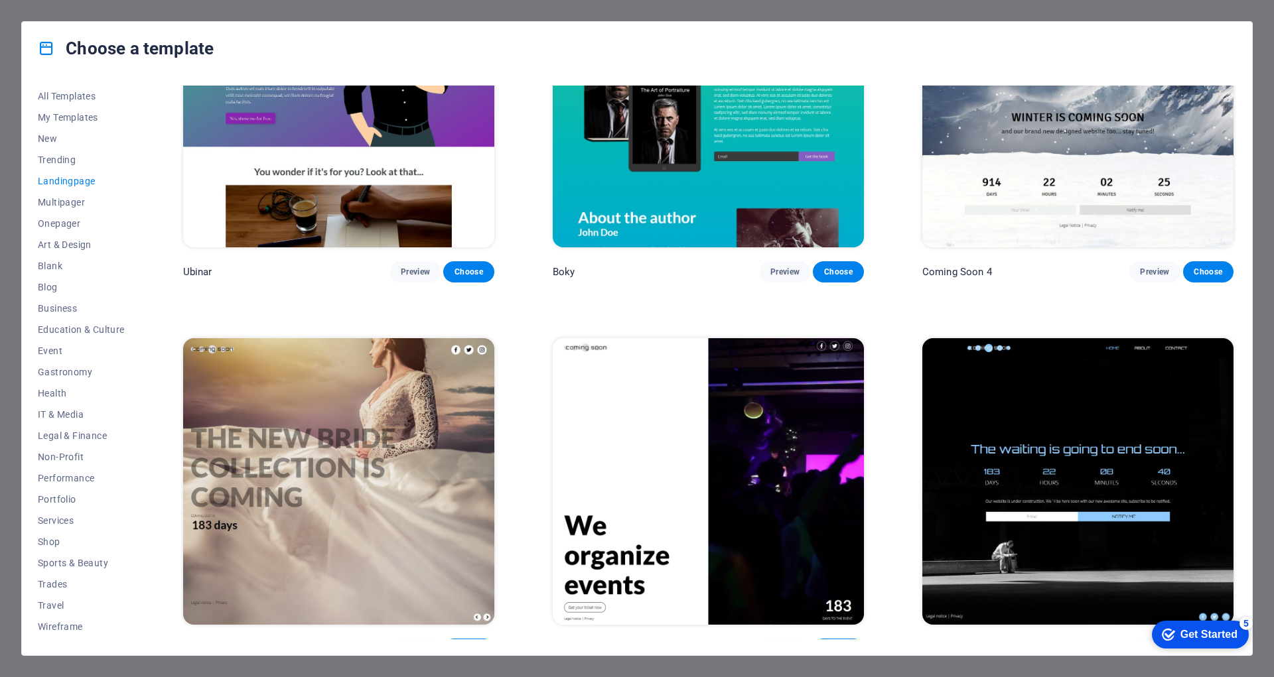
scroll to position [2776, 0]
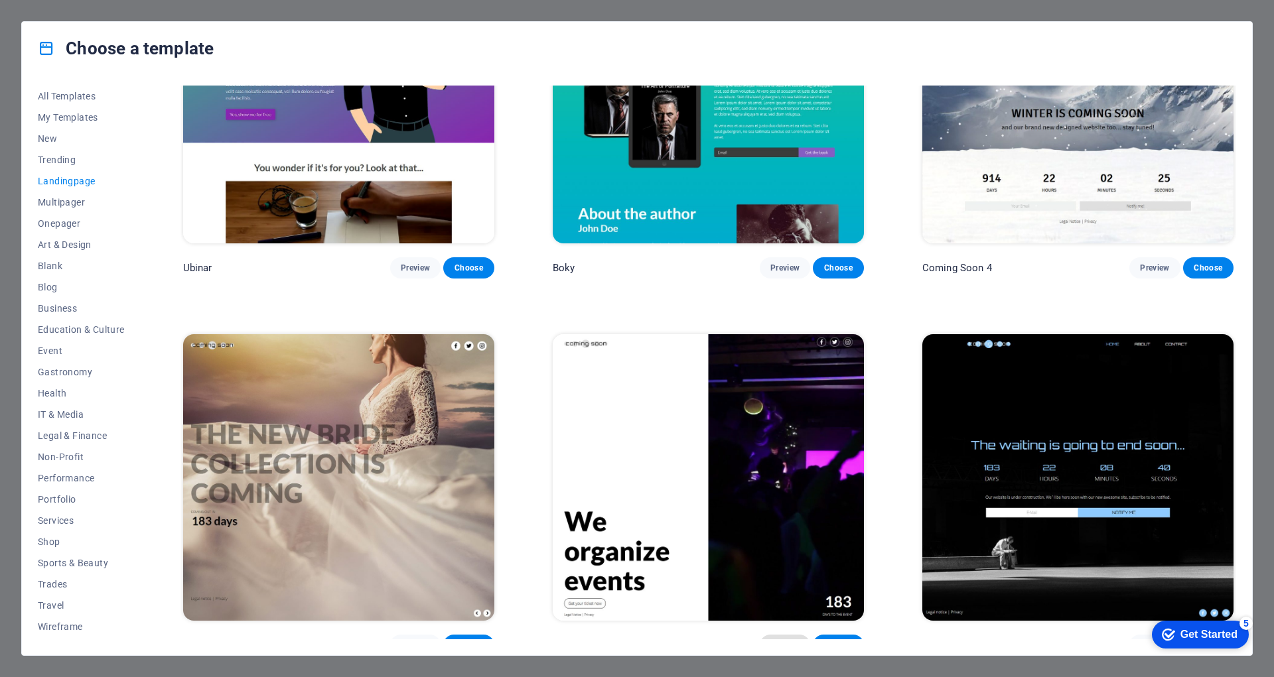
click at [790, 640] on span "Preview" at bounding box center [784, 645] width 29 height 11
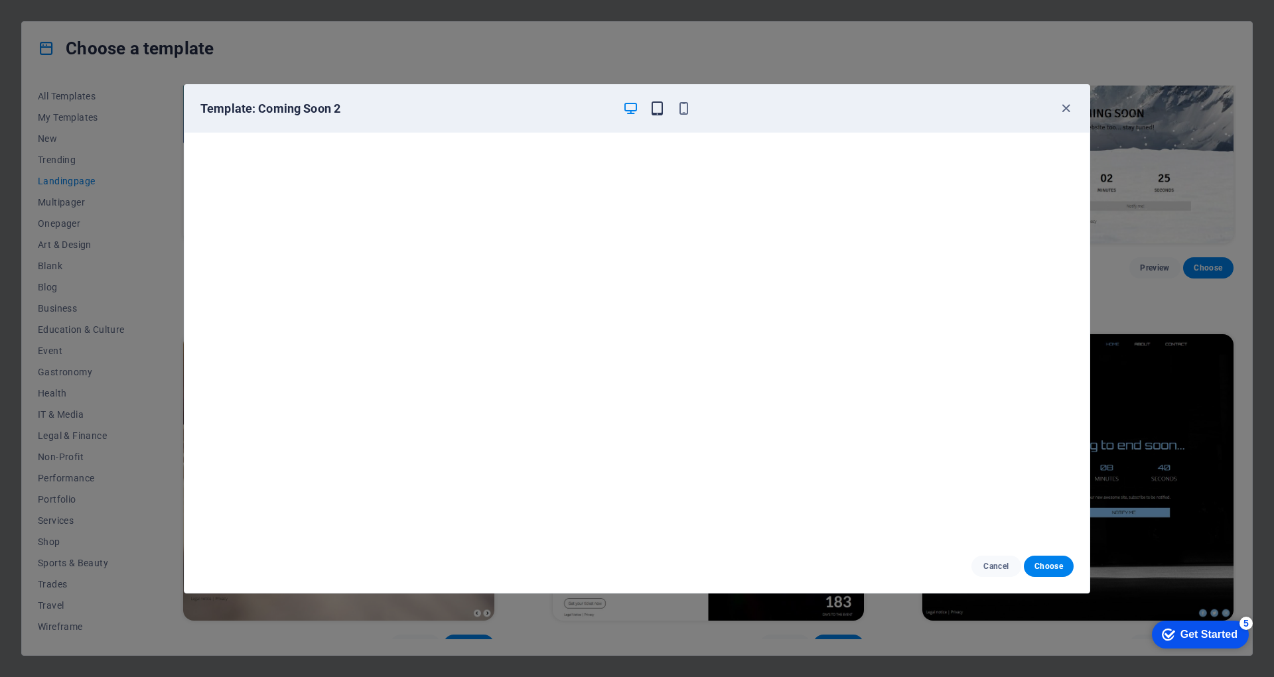
click at [654, 114] on icon "button" at bounding box center [657, 108] width 15 height 15
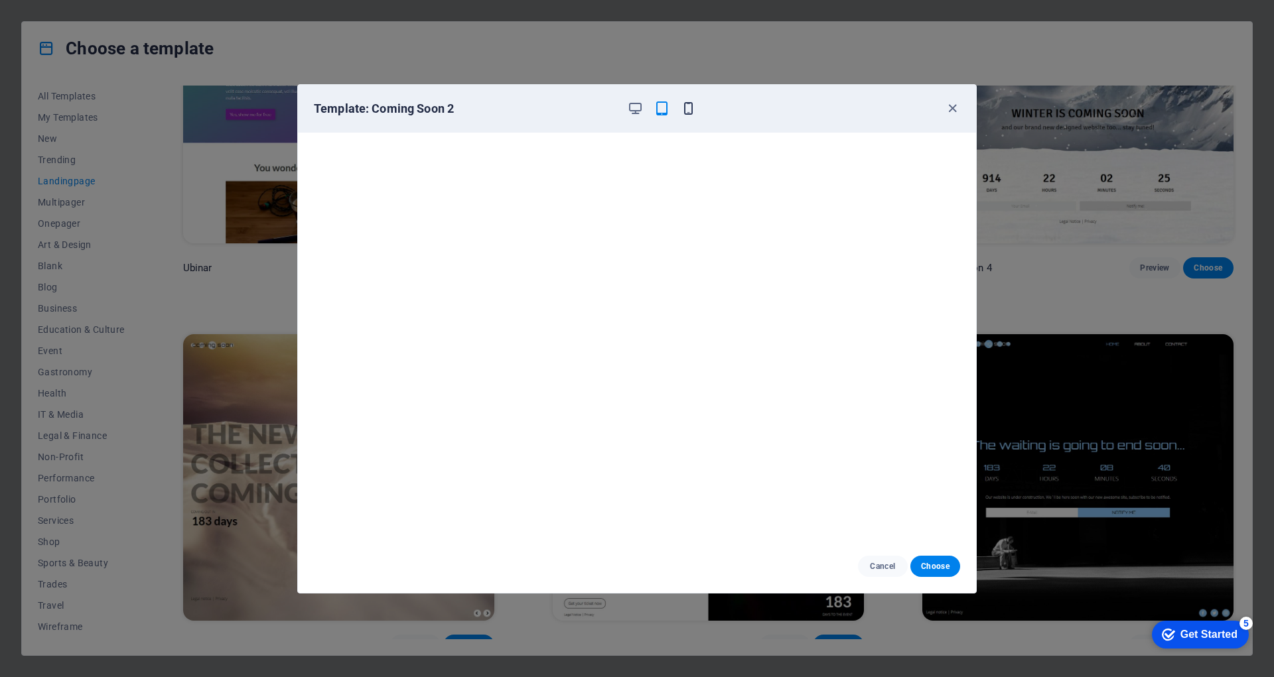
click at [685, 109] on icon "button" at bounding box center [688, 108] width 15 height 15
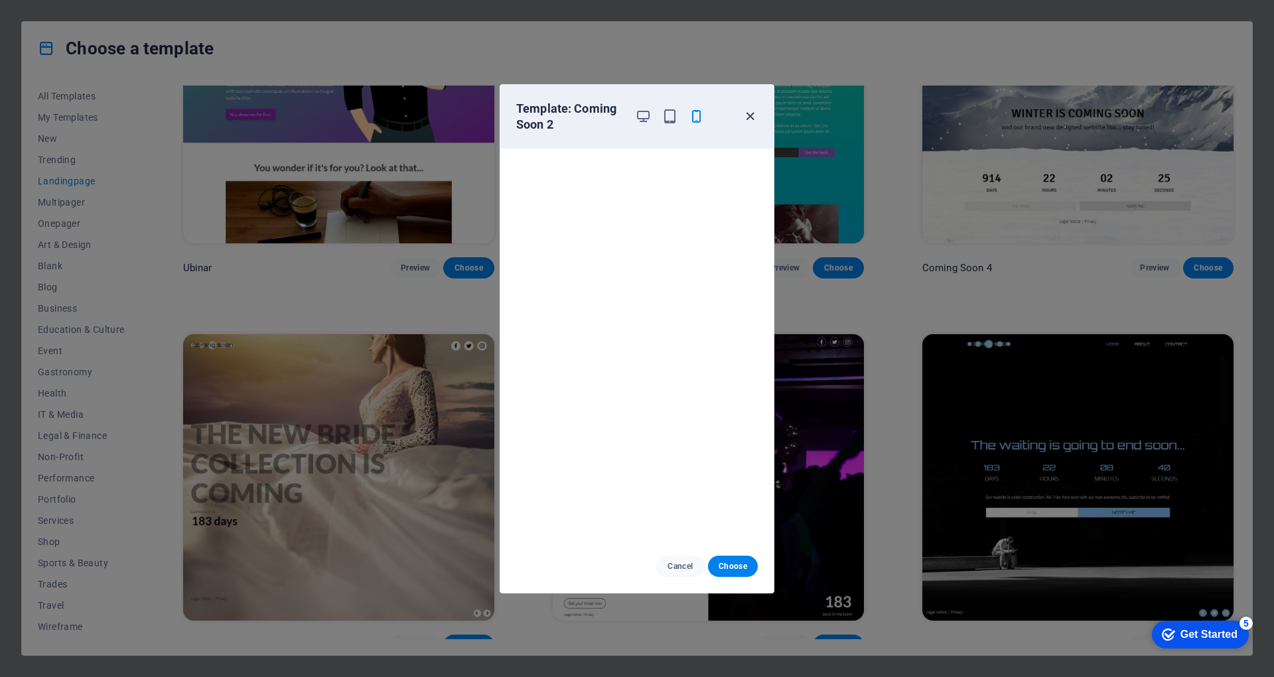
click at [751, 117] on icon "button" at bounding box center [749, 116] width 15 height 15
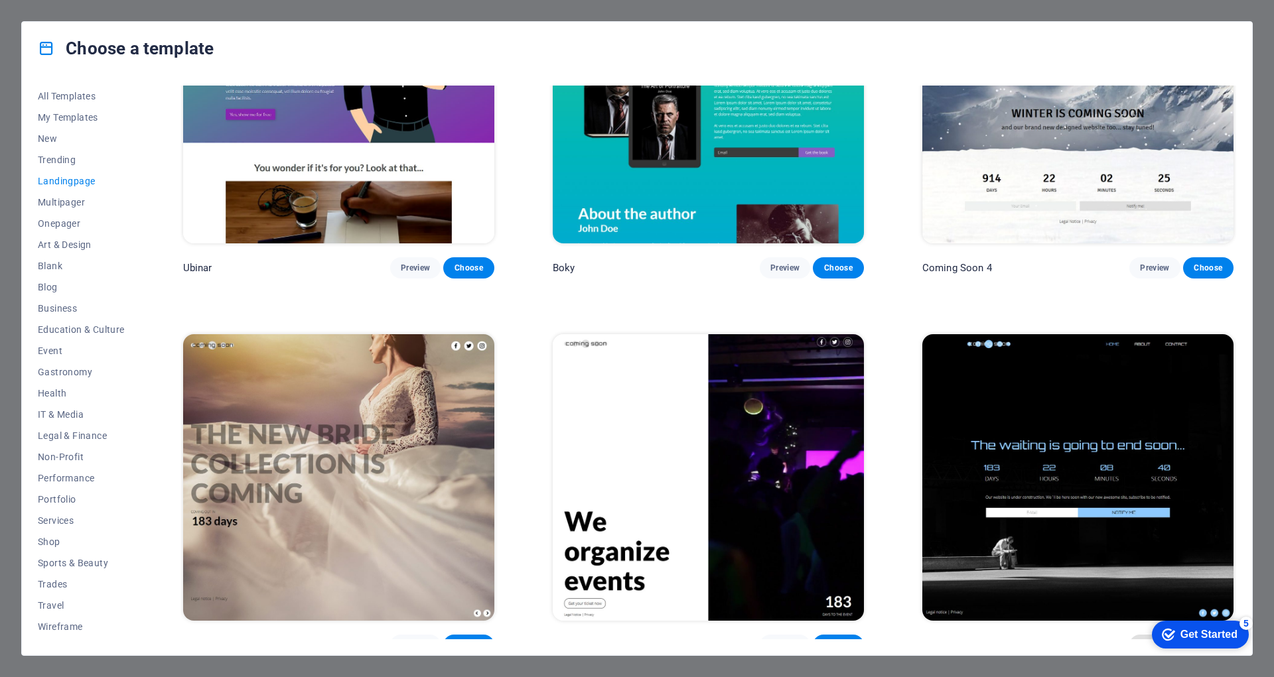
click at [1140, 640] on span "Preview" at bounding box center [1154, 645] width 29 height 11
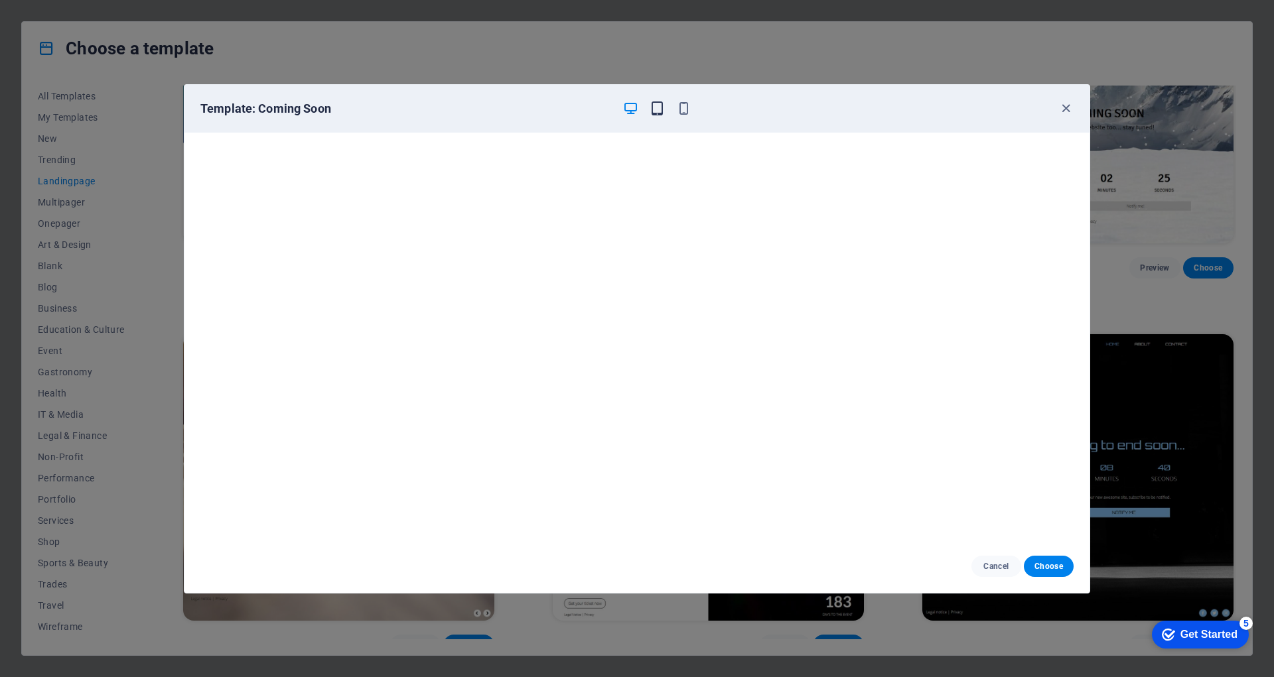
click at [656, 111] on icon "button" at bounding box center [657, 108] width 15 height 15
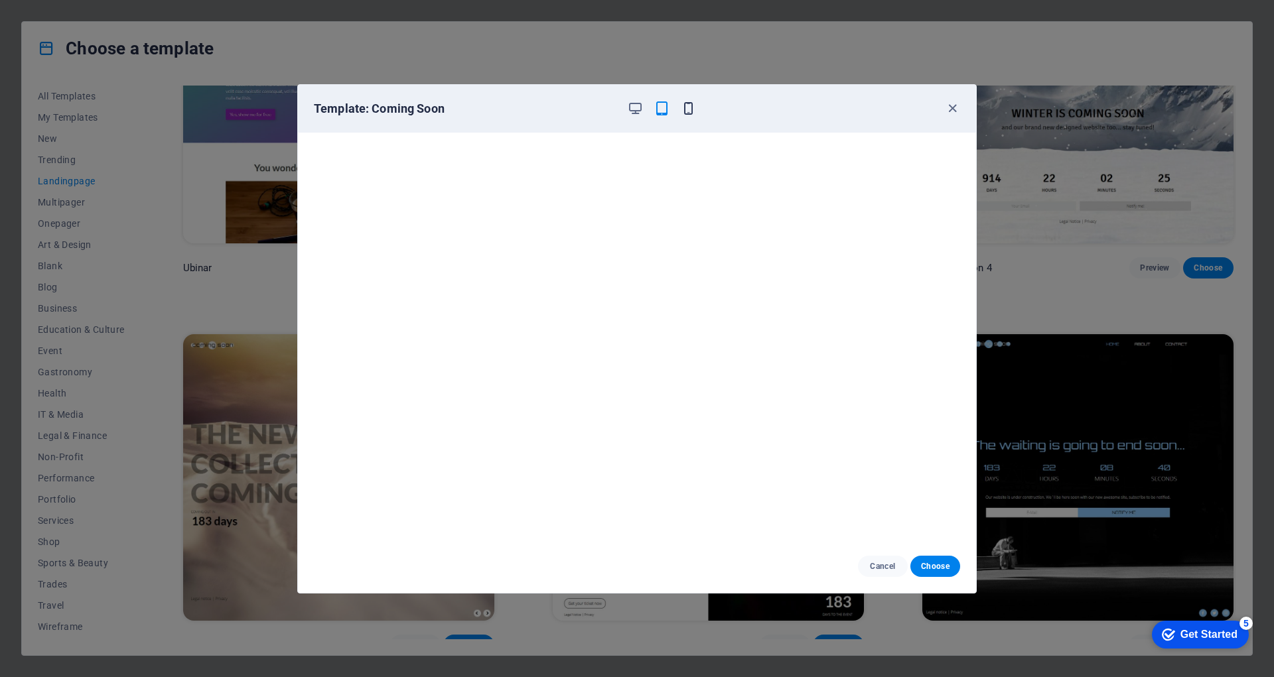
click at [691, 109] on icon "button" at bounding box center [688, 108] width 15 height 15
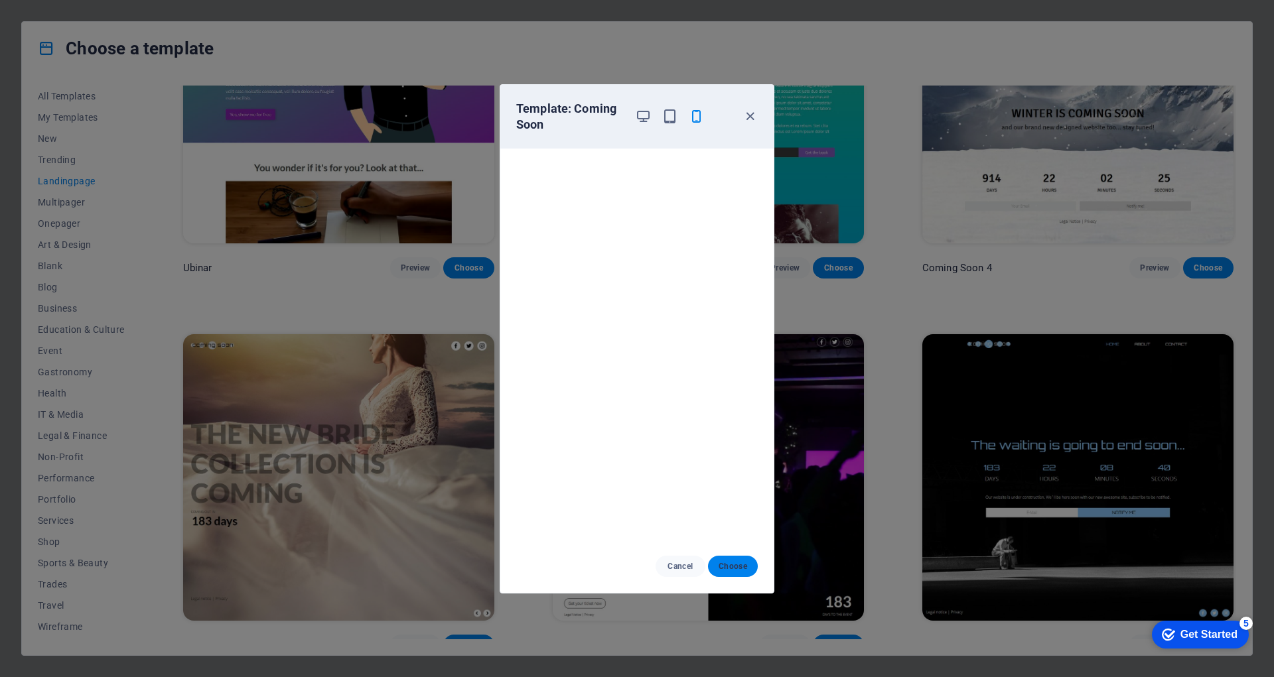
click at [725, 566] on span "Choose" at bounding box center [733, 566] width 29 height 11
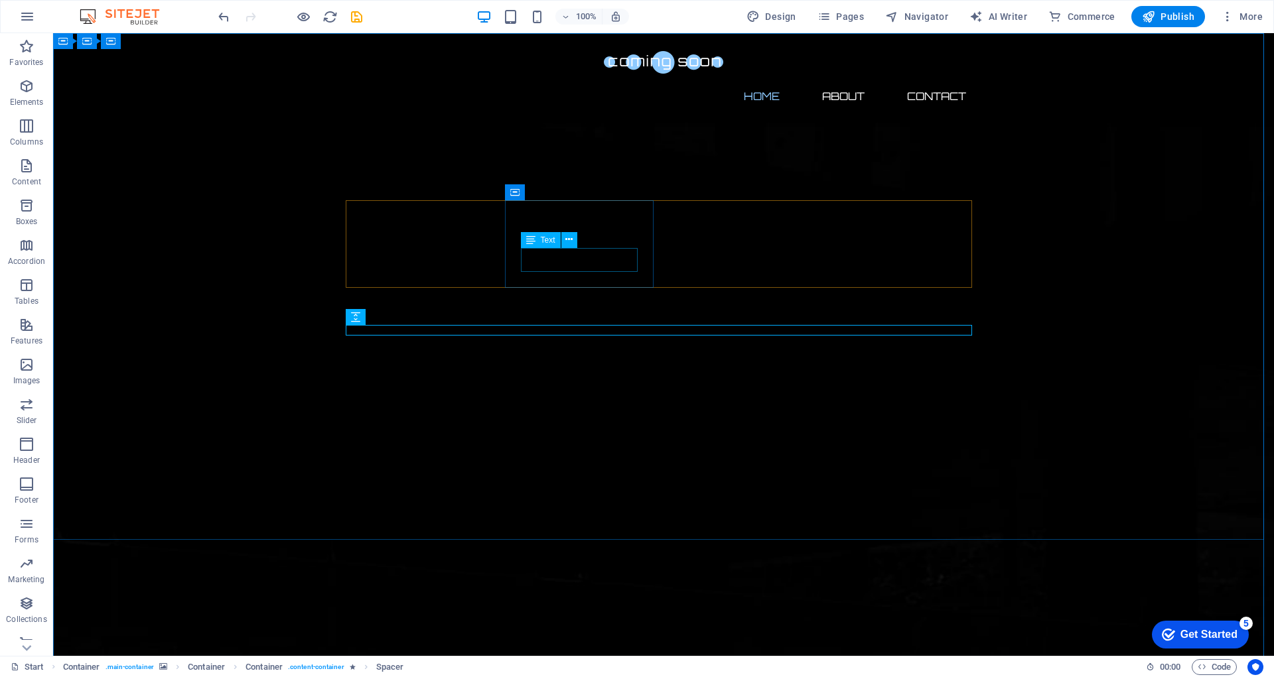
click at [581, 232] on div "Text" at bounding box center [553, 240] width 65 height 17
click at [437, 60] on div at bounding box center [663, 62] width 626 height 36
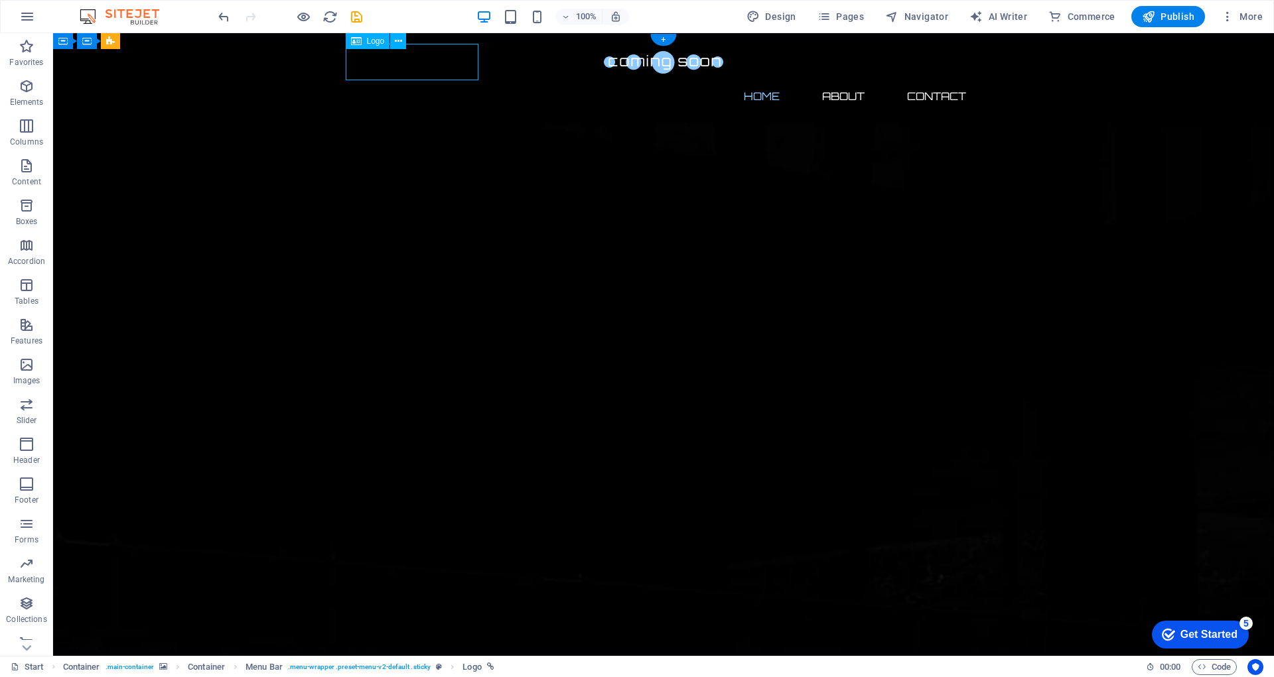
click at [437, 60] on div at bounding box center [663, 62] width 626 height 36
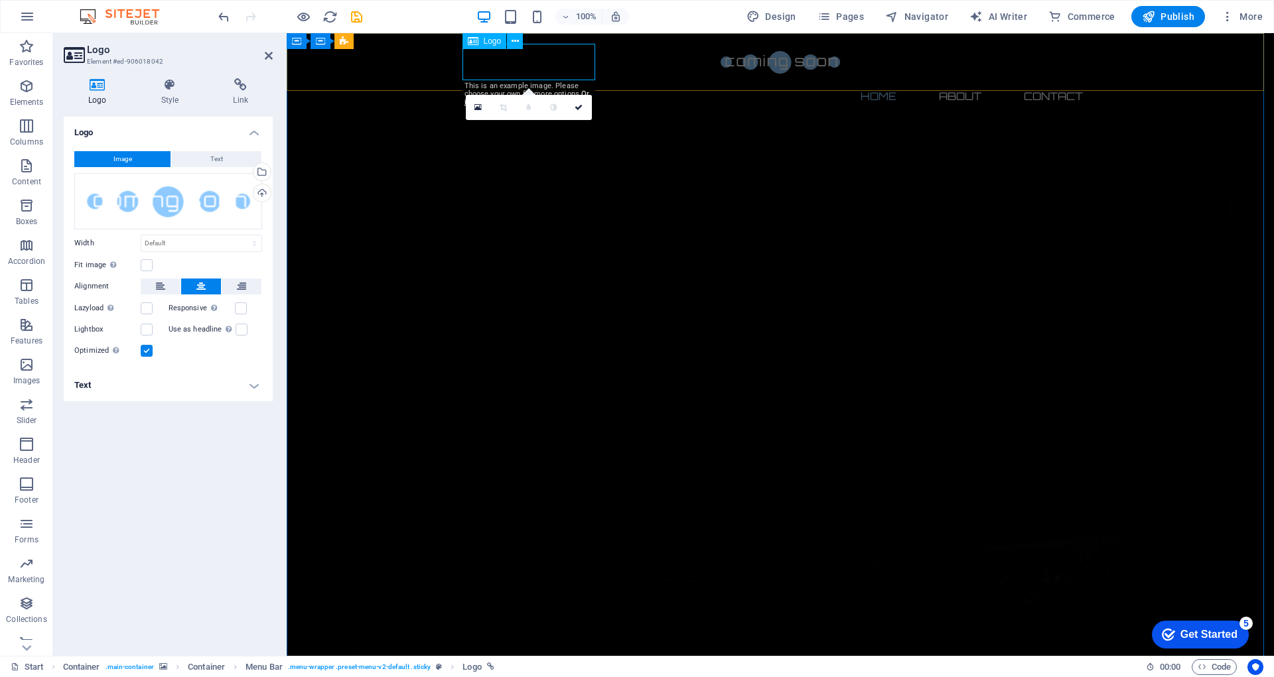
click at [531, 60] on div at bounding box center [780, 62] width 626 height 36
click at [217, 156] on span "Text" at bounding box center [216, 159] width 13 height 16
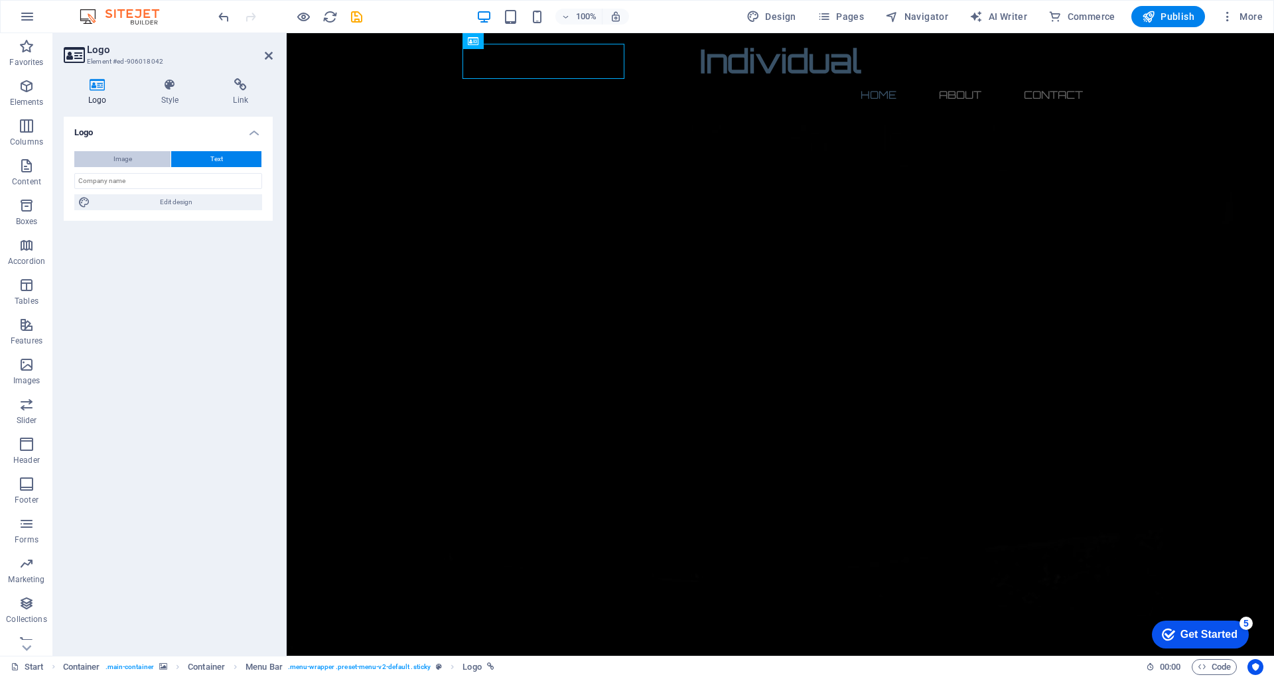
click at [150, 157] on button "Image" at bounding box center [122, 159] width 96 height 16
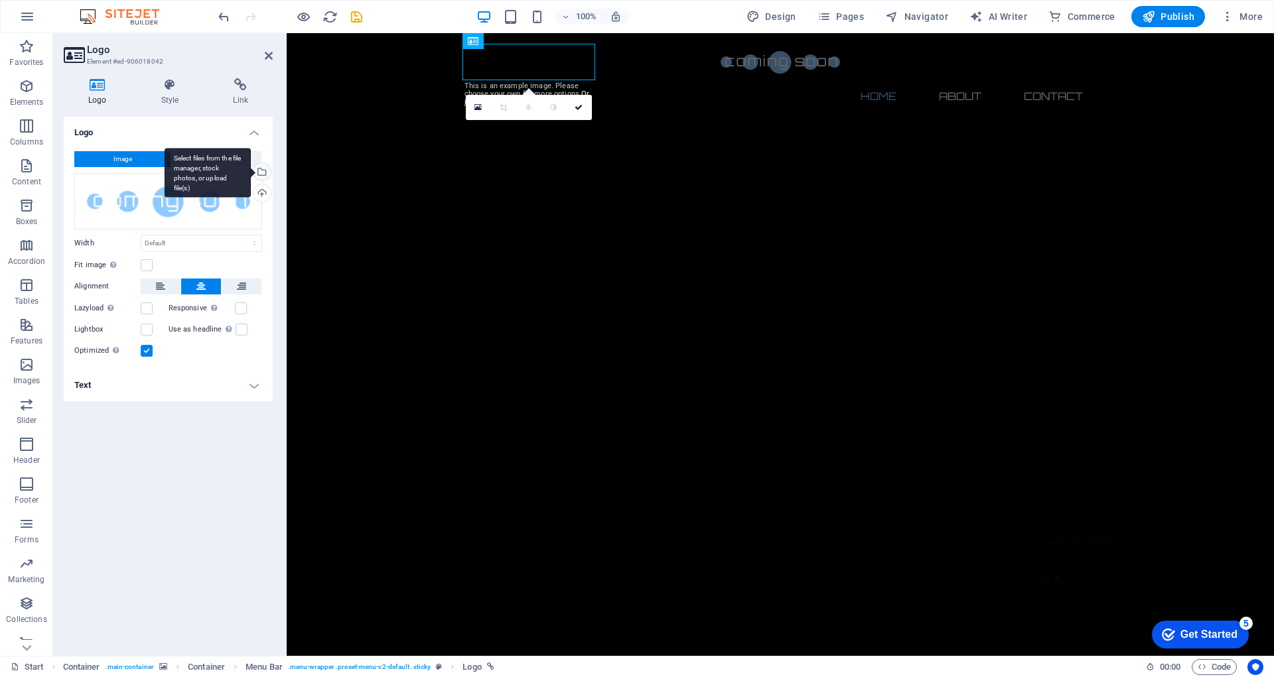
click at [206, 153] on div "Select files from the file manager, stock photos, or upload file(s)" at bounding box center [208, 173] width 86 height 50
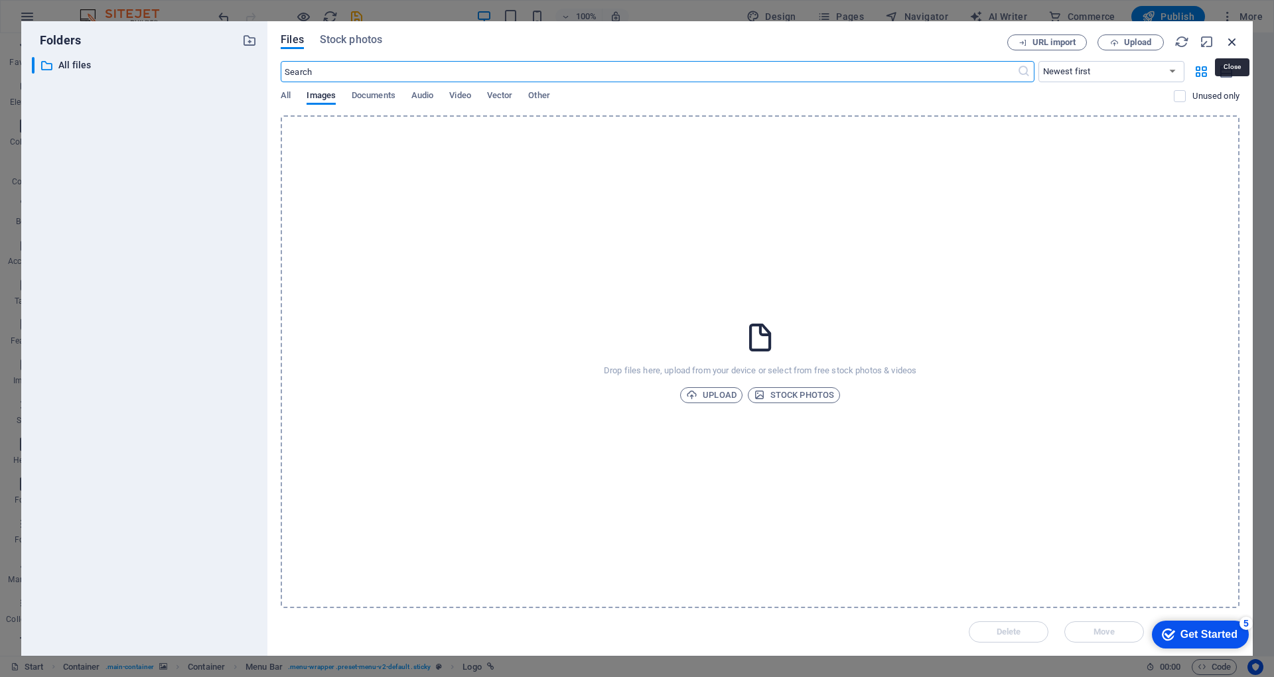
click at [1231, 40] on icon "button" at bounding box center [1232, 42] width 15 height 15
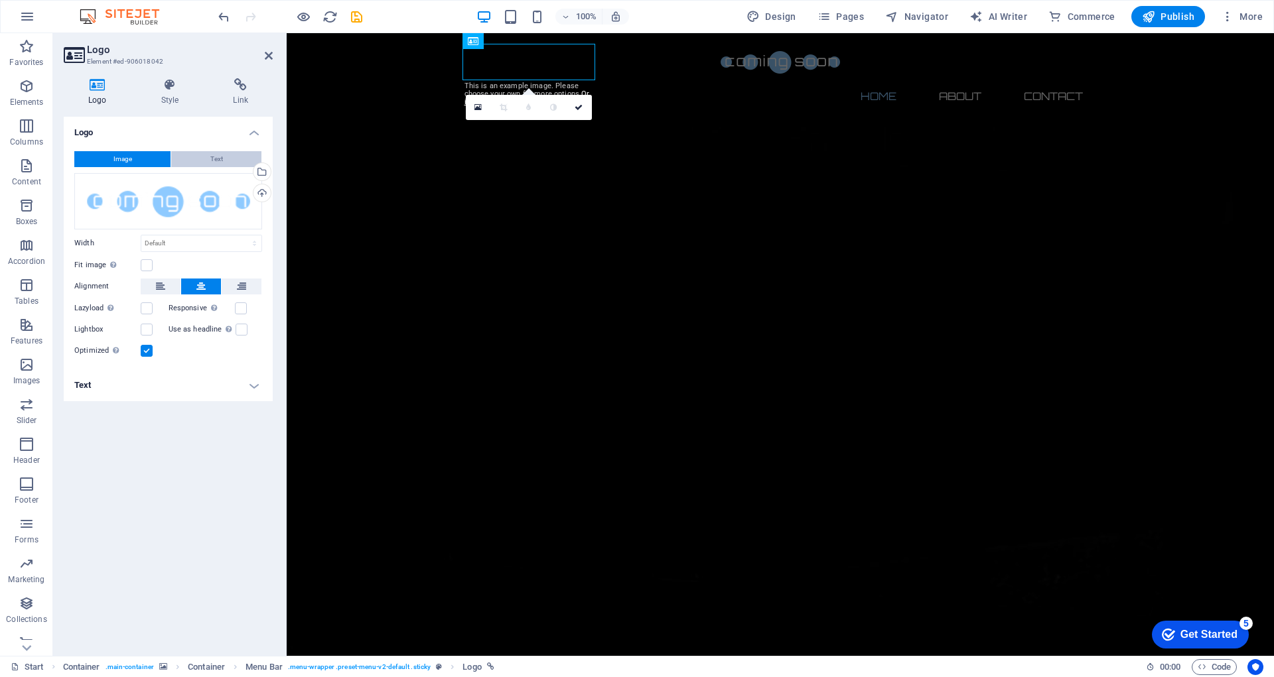
click at [220, 155] on span "Text" at bounding box center [216, 159] width 13 height 16
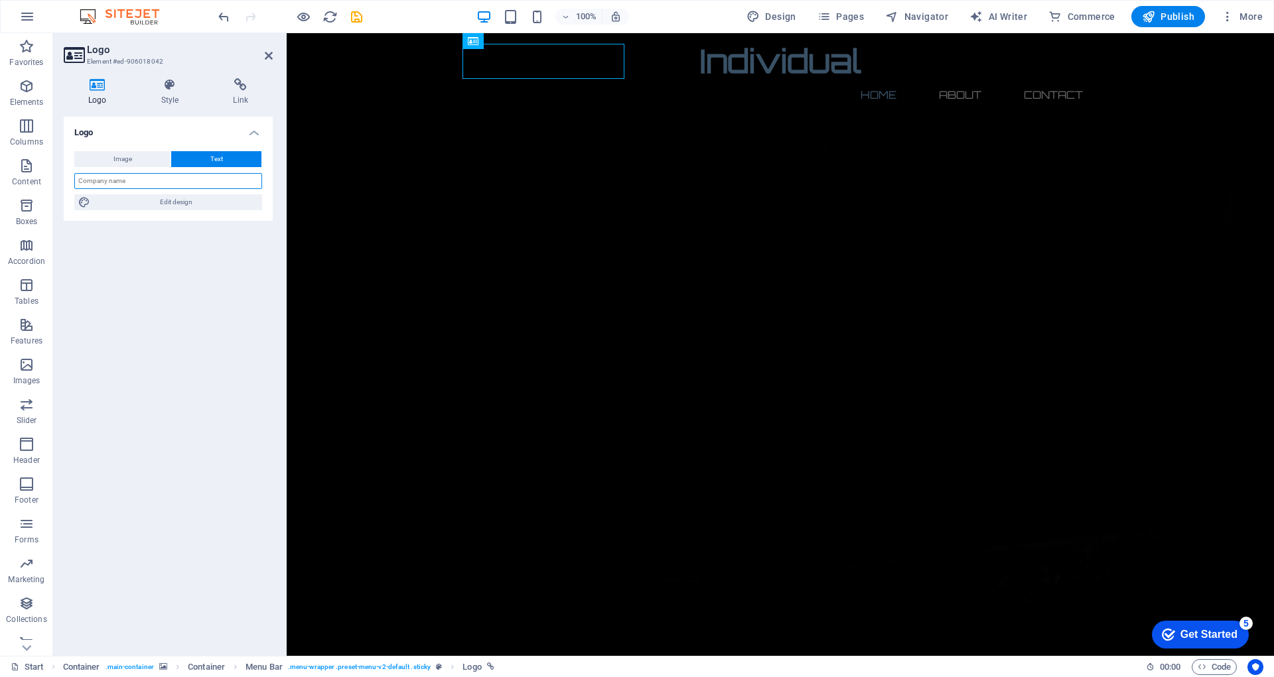
click at [184, 184] on input "text" at bounding box center [168, 181] width 188 height 16
type input "Global Trading"
click at [185, 246] on div "Logo Image Text Drag files here, click to choose files or select files from Fil…" at bounding box center [168, 381] width 209 height 529
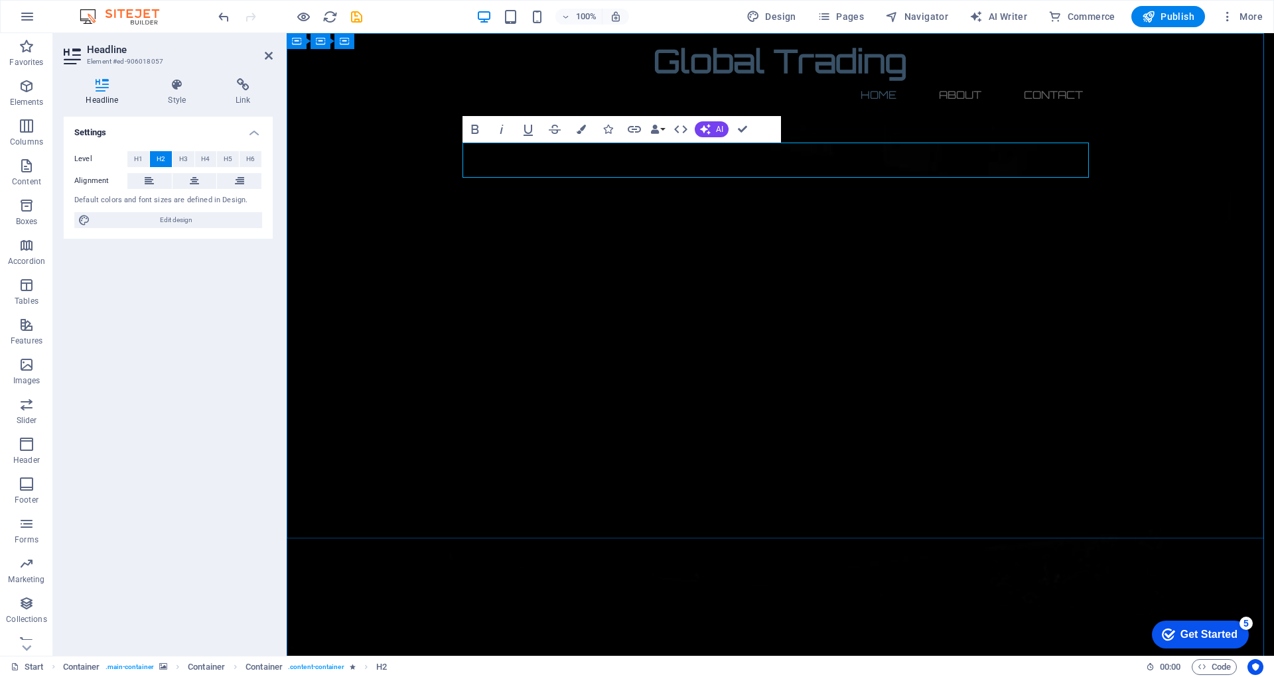
copy h2 "Website in progress"
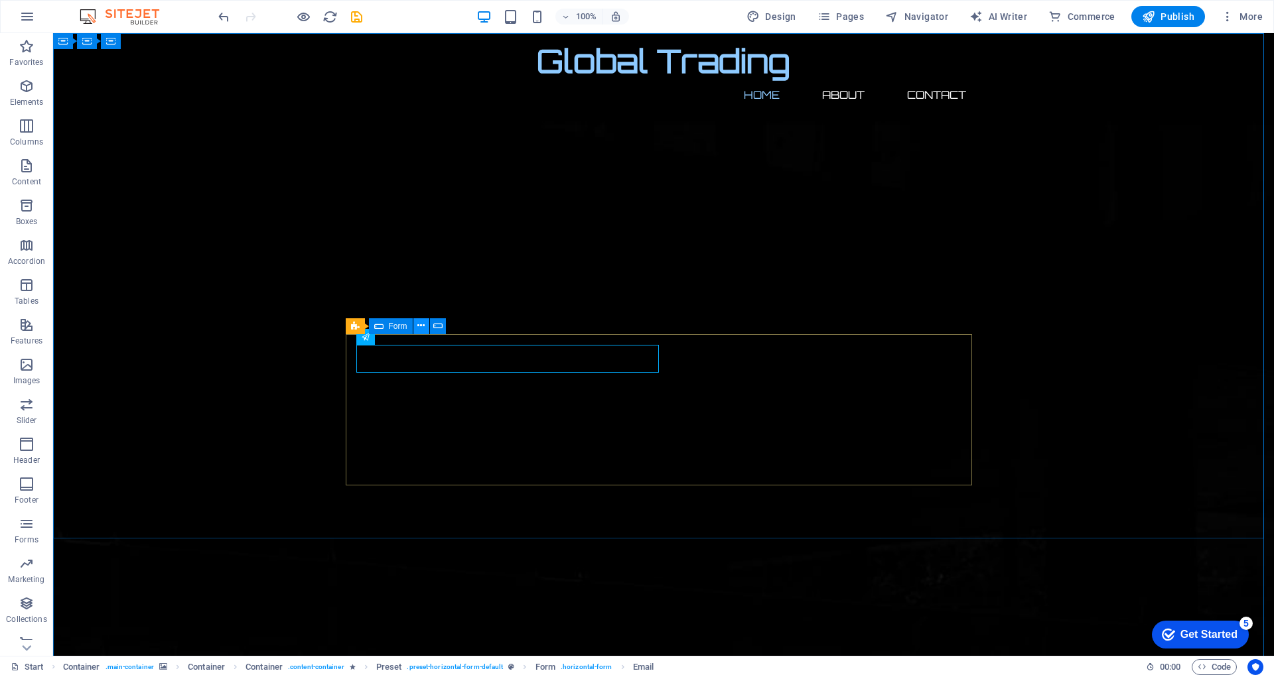
click at [423, 328] on icon at bounding box center [420, 326] width 7 height 14
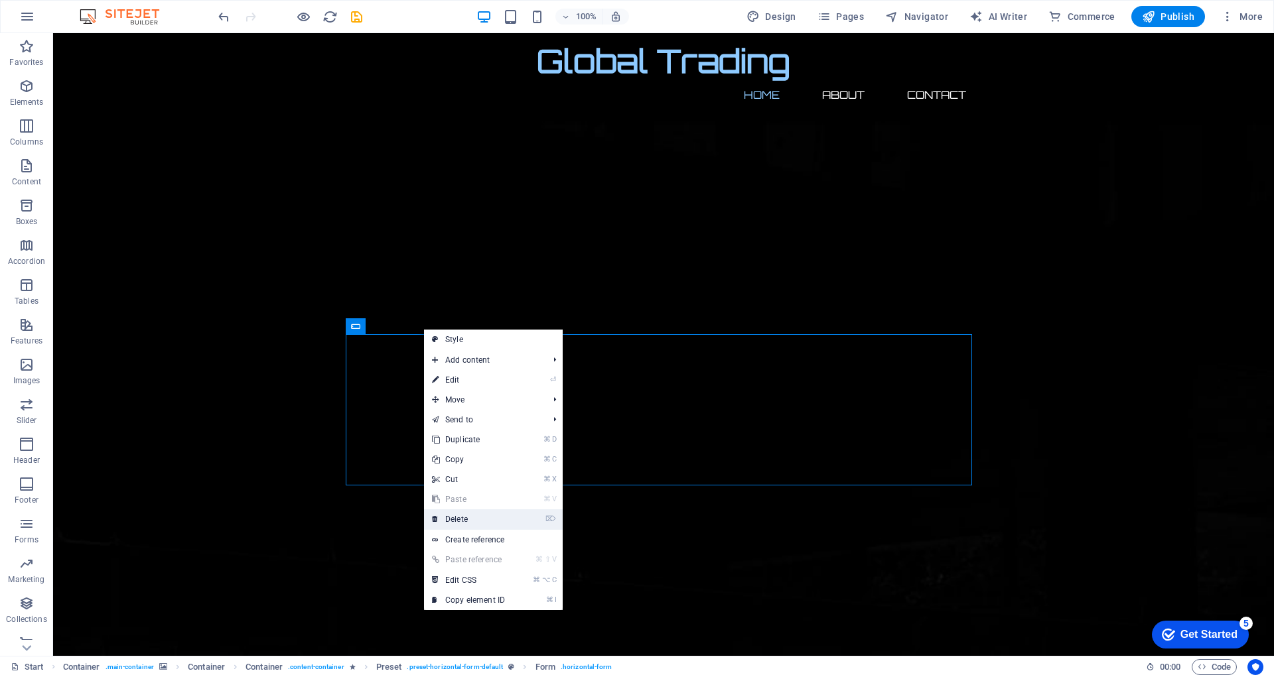
click at [461, 515] on link "⌦ Delete" at bounding box center [468, 520] width 89 height 20
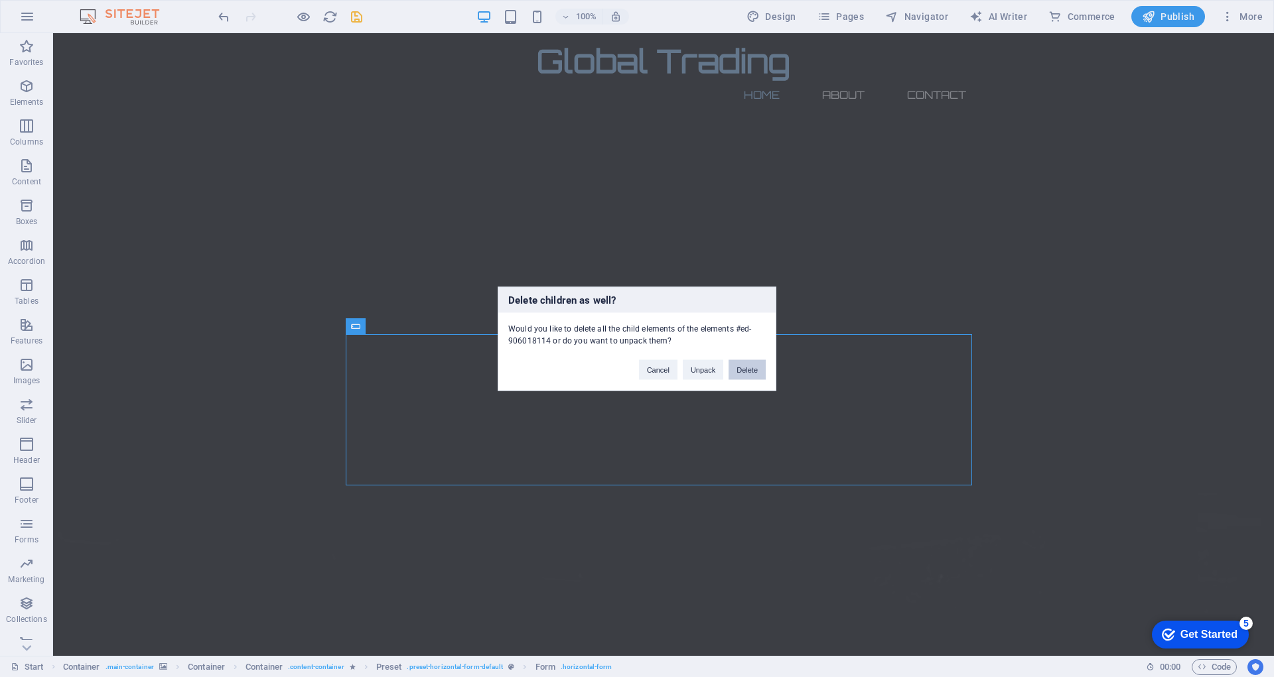
click at [737, 372] on button "Delete" at bounding box center [747, 370] width 37 height 20
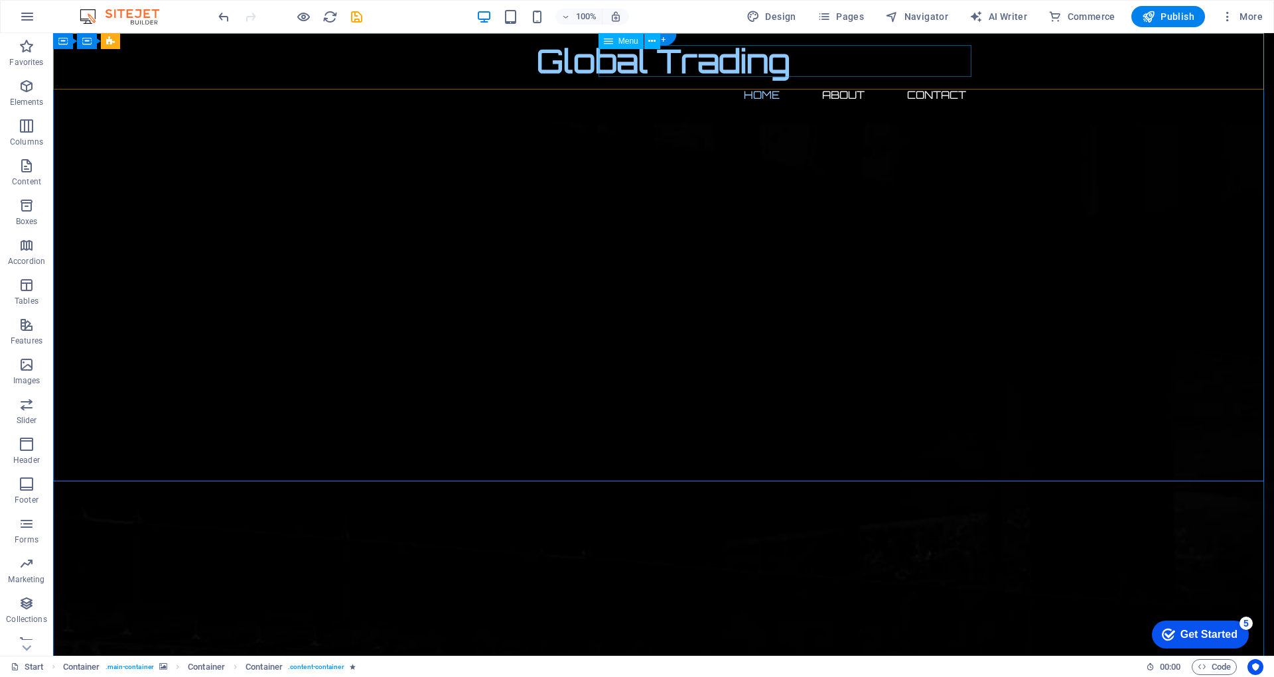
click at [841, 79] on nav "Home About Contact" at bounding box center [663, 95] width 626 height 32
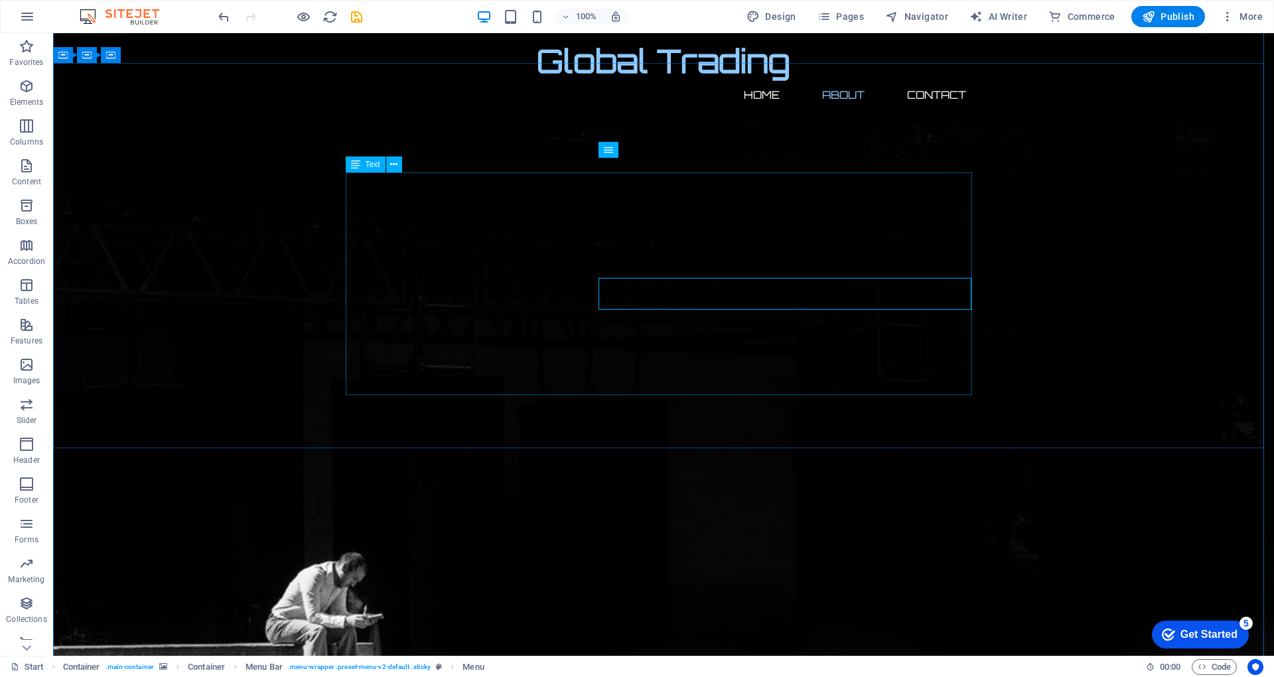
scroll to position [395, 0]
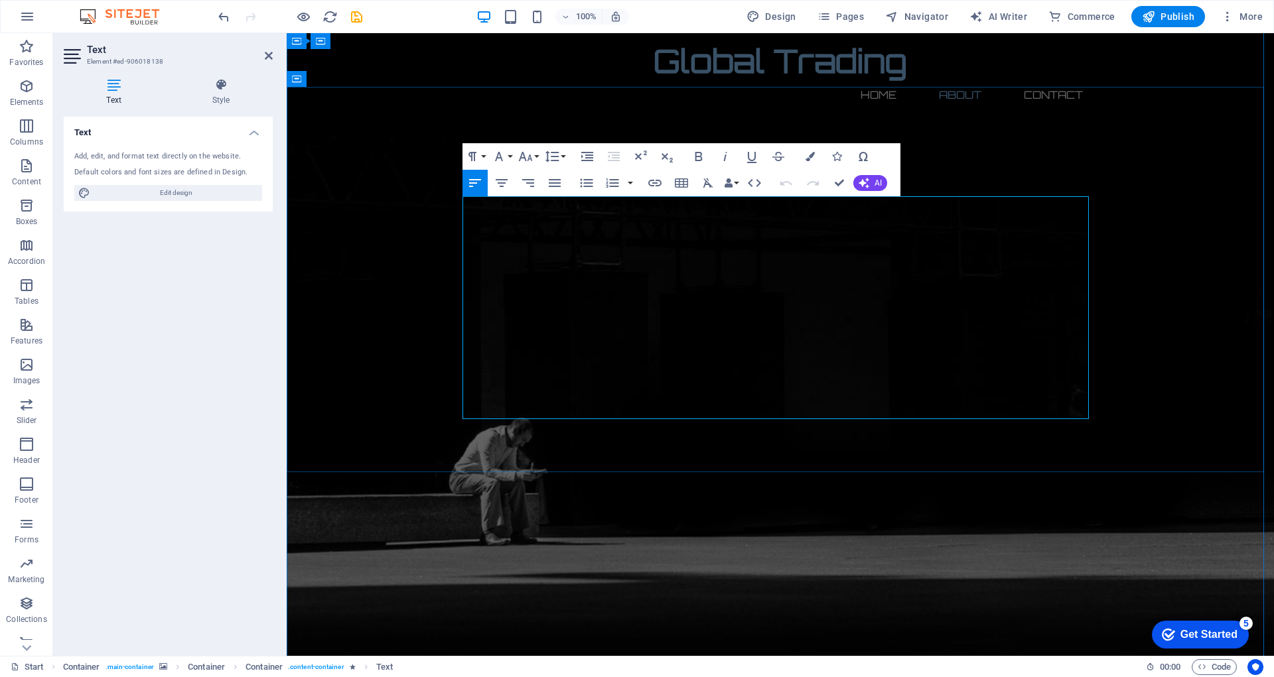
drag, startPoint x: 622, startPoint y: 402, endPoint x: 427, endPoint y: 204, distance: 277.8
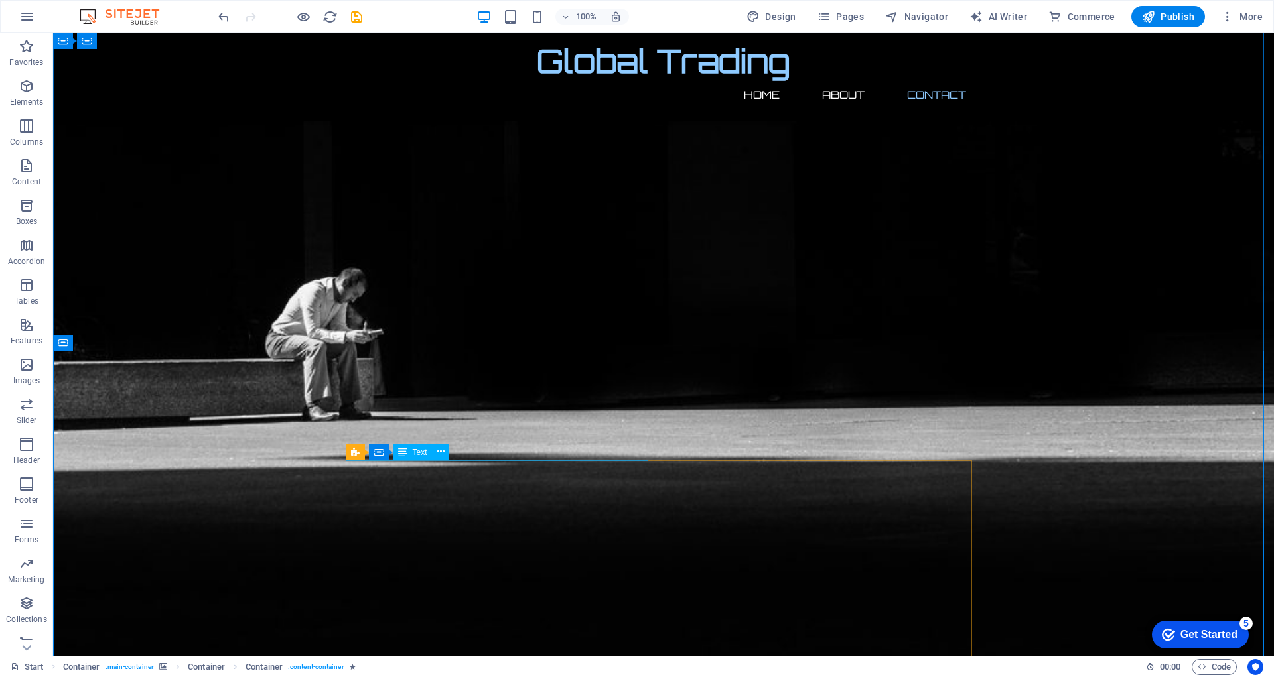
scroll to position [703, 0]
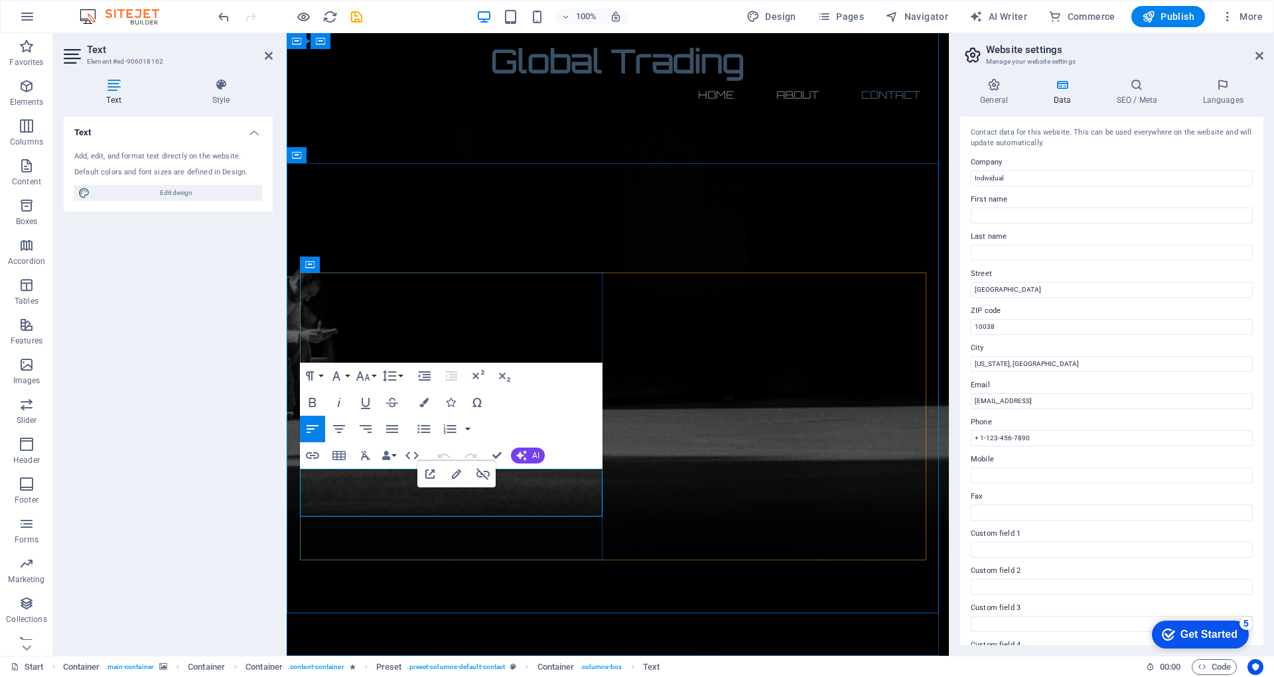
drag, startPoint x: 446, startPoint y: 492, endPoint x: 295, endPoint y: 476, distance: 152.1
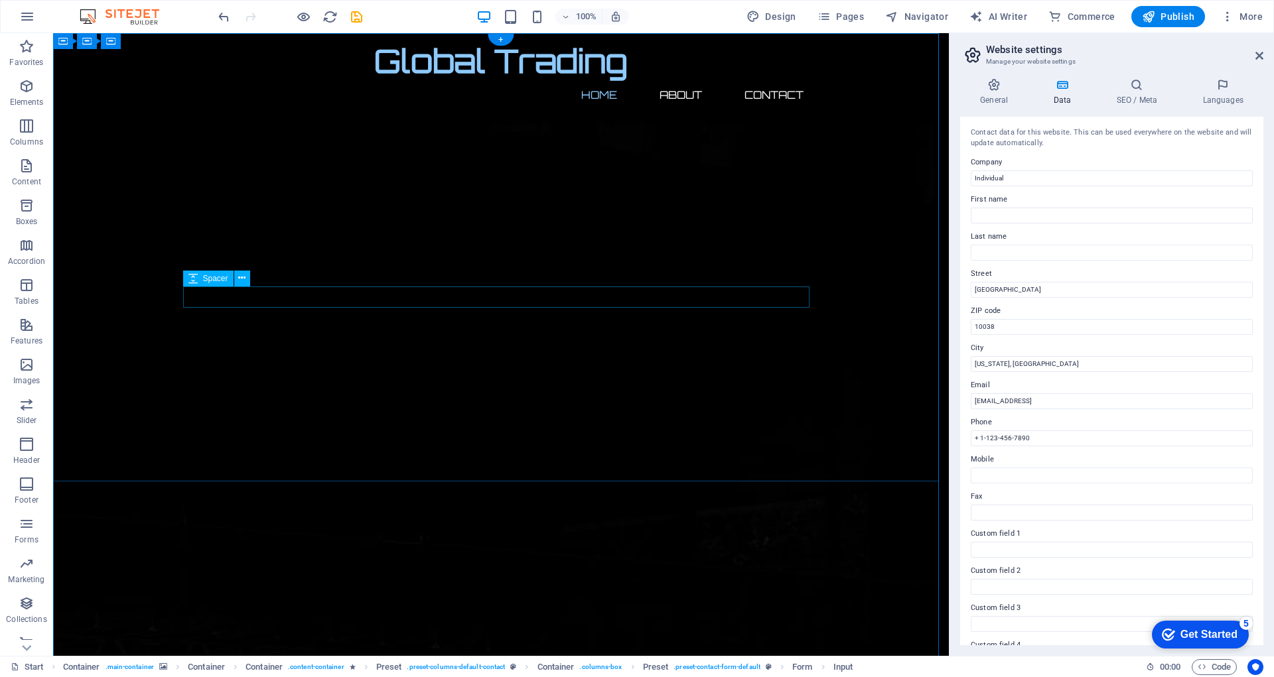
scroll to position [0, 0]
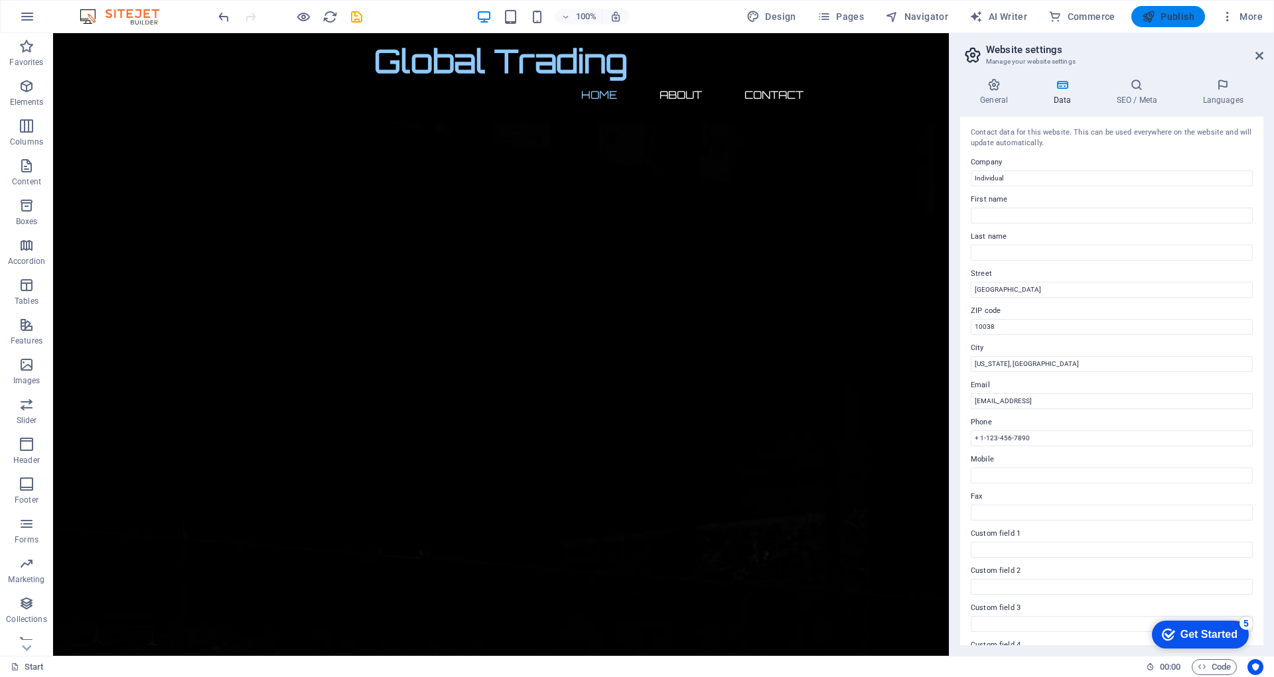
click at [1161, 19] on span "Publish" at bounding box center [1168, 16] width 52 height 13
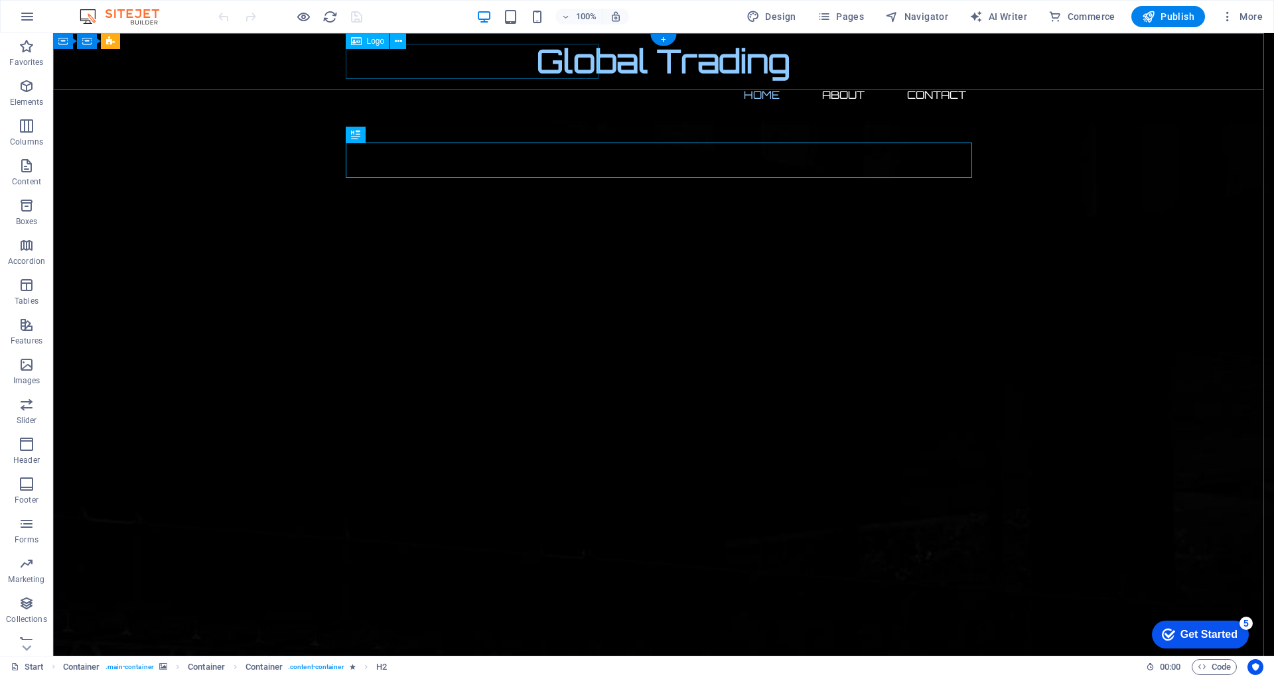
click at [456, 64] on div "Global Trading" at bounding box center [663, 61] width 626 height 35
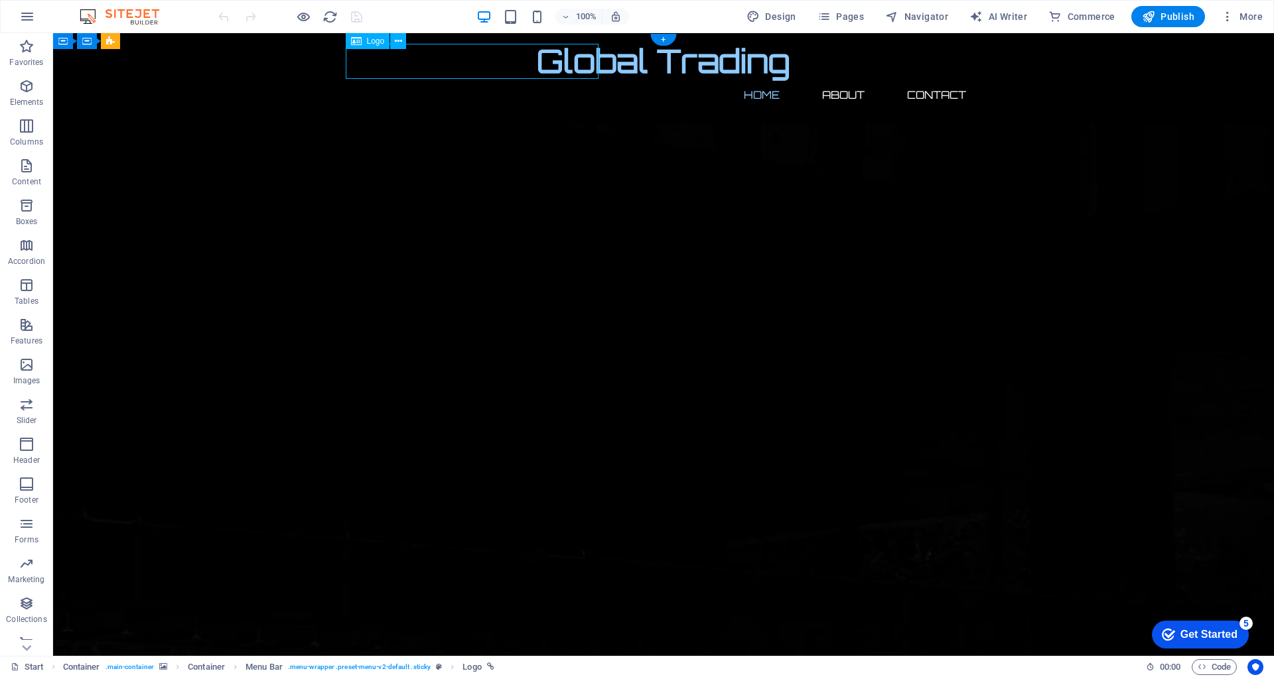
click at [456, 64] on div "Global Trading" at bounding box center [663, 61] width 626 height 35
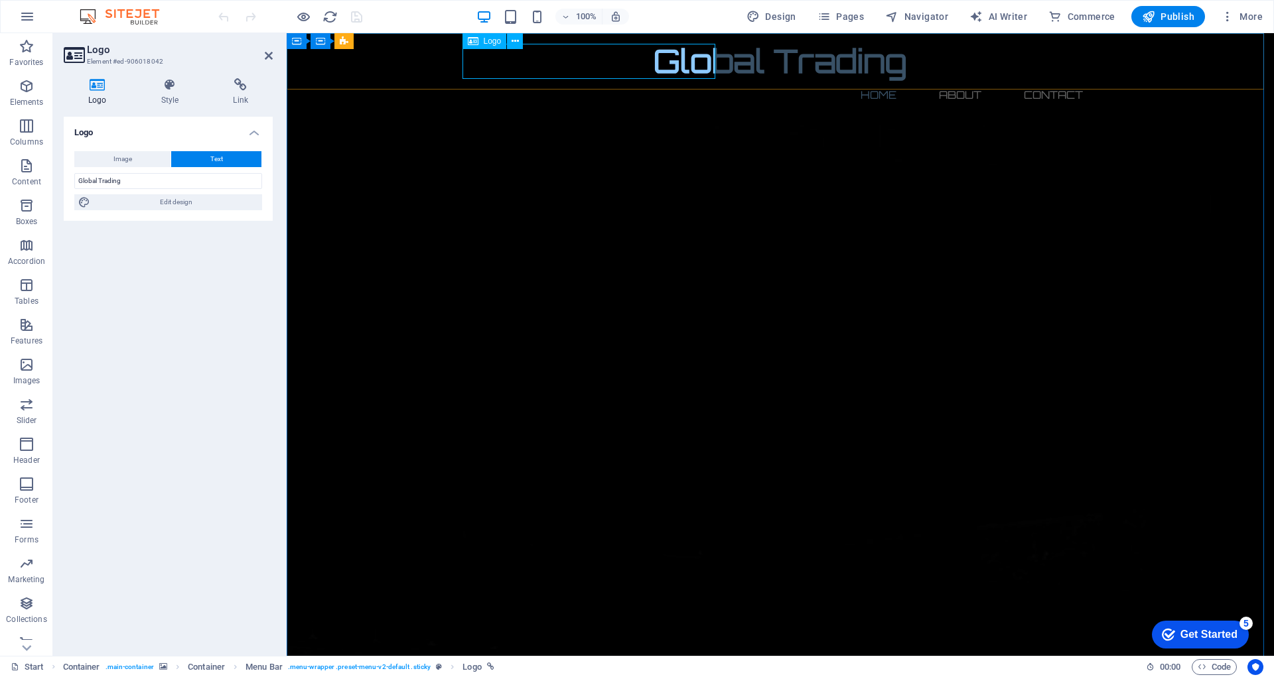
click at [565, 58] on div "Global Trading" at bounding box center [780, 61] width 626 height 35
click at [98, 181] on input "Global Trading" at bounding box center [168, 181] width 188 height 16
type input "Globall Trading"
click at [147, 275] on div "Logo Image Text Drag files here, click to choose files or select files from Fil…" at bounding box center [168, 381] width 209 height 529
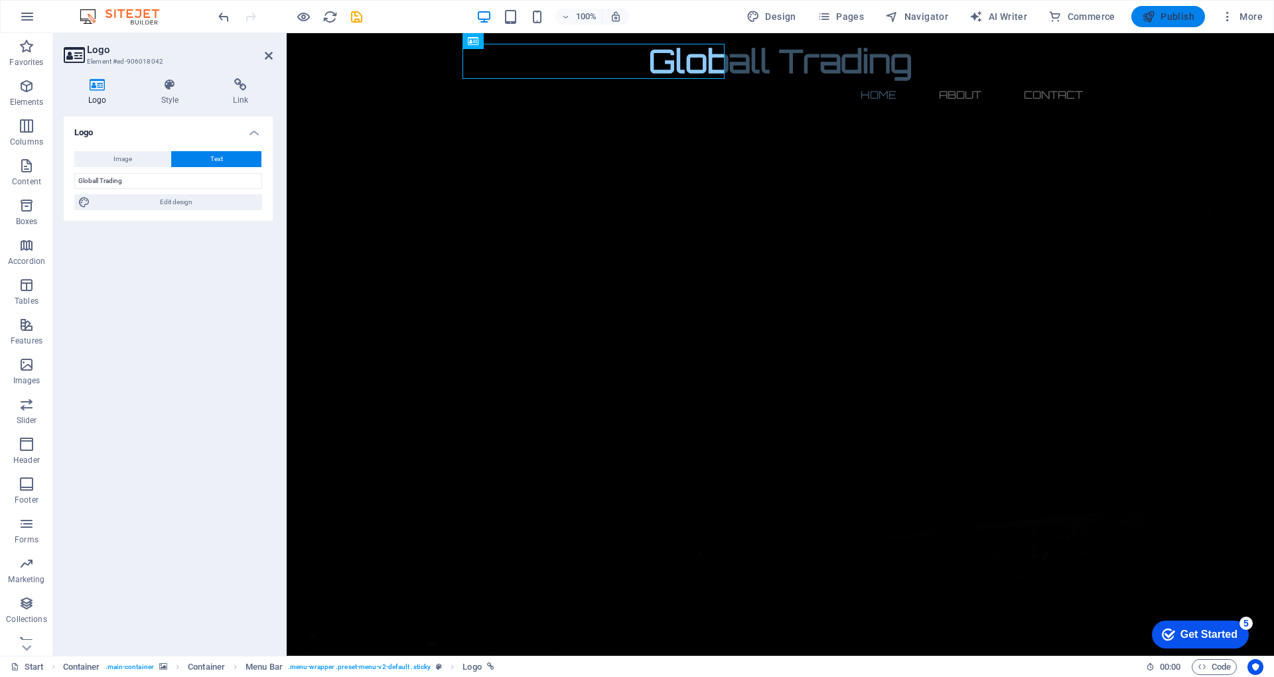
click at [1150, 23] on icon "button" at bounding box center [1148, 16] width 13 height 13
